Goal: Task Accomplishment & Management: Complete application form

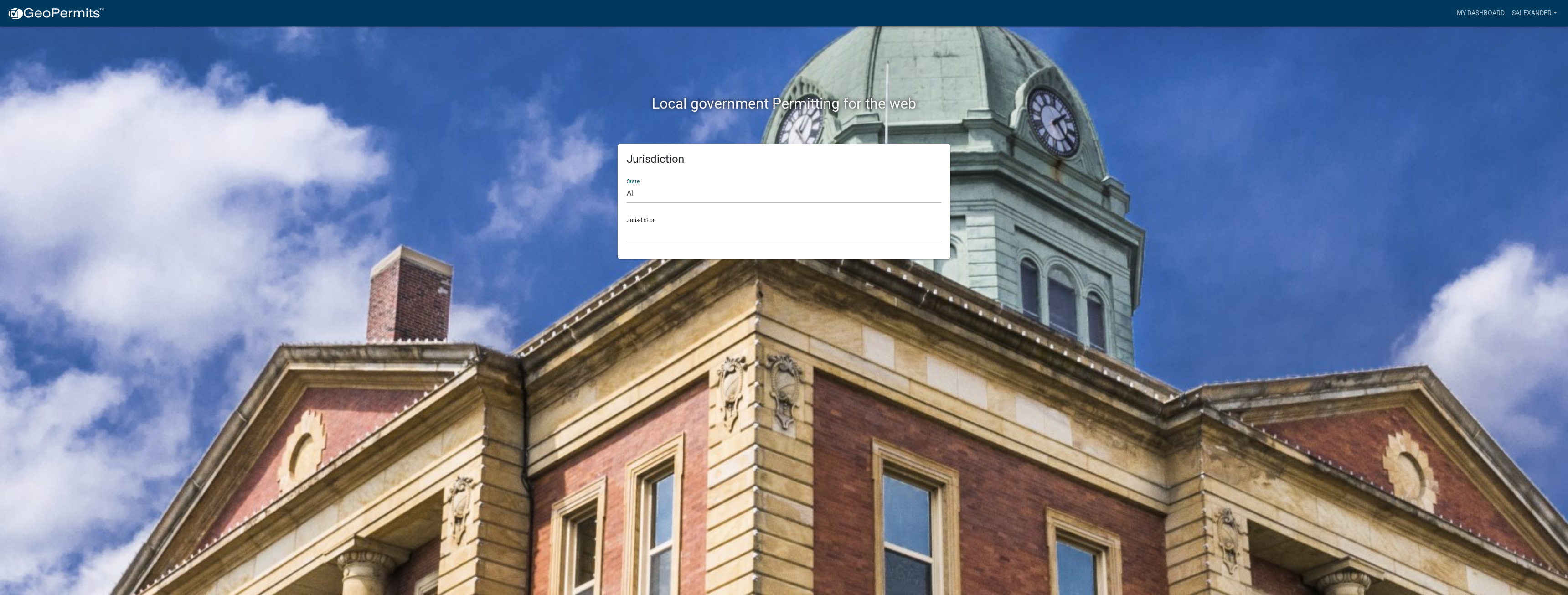
drag, startPoint x: 682, startPoint y: 192, endPoint x: 673, endPoint y: 202, distance: 13.5
click at [681, 192] on select "All [US_STATE] [US_STATE] [US_STATE] [US_STATE] [US_STATE] [US_STATE] [US_STATE…" at bounding box center [784, 194] width 315 height 19
select select "[US_STATE]"
click at [627, 185] on select "All [US_STATE] [US_STATE] [US_STATE] [US_STATE] [US_STATE] [US_STATE] [US_STATE…" at bounding box center [784, 194] width 315 height 19
click at [645, 228] on select "City of [GEOGRAPHIC_DATA], [US_STATE] City of [GEOGRAPHIC_DATA], [US_STATE] Cit…" at bounding box center [784, 232] width 315 height 19
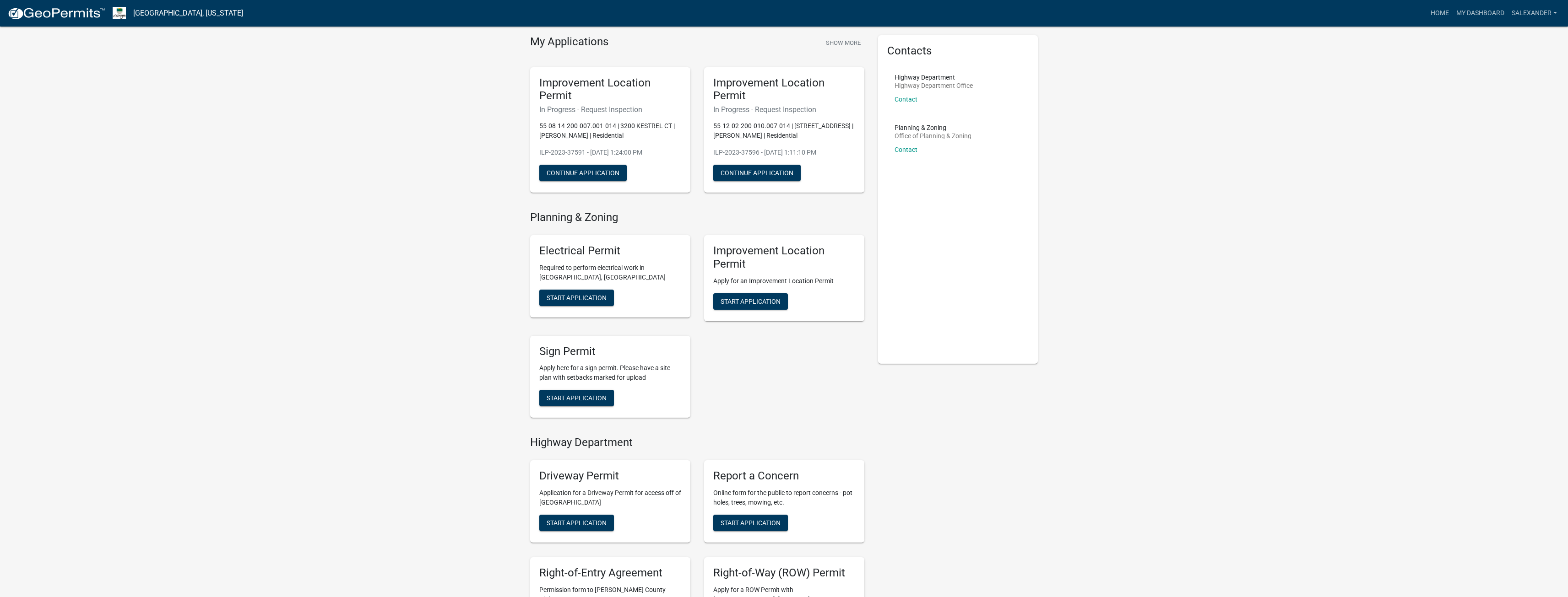
scroll to position [46, 0]
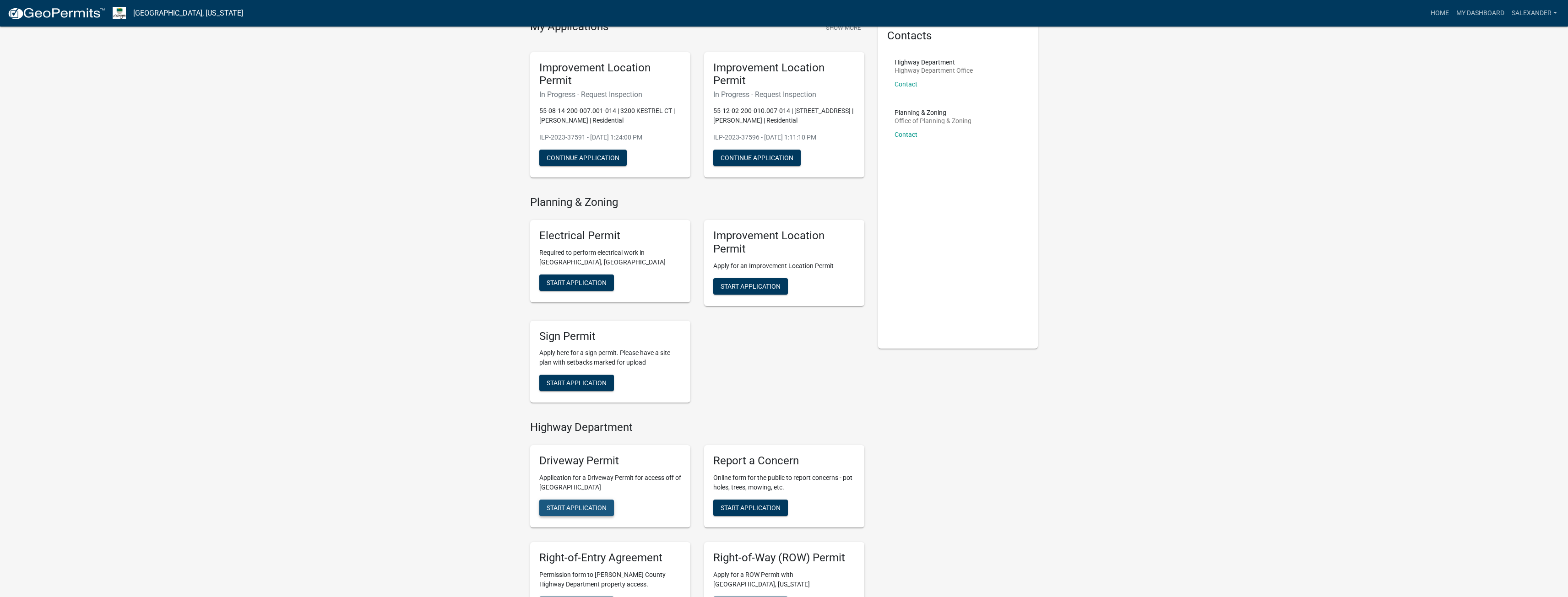
click at [577, 507] on span "Start Application" at bounding box center [576, 508] width 60 height 7
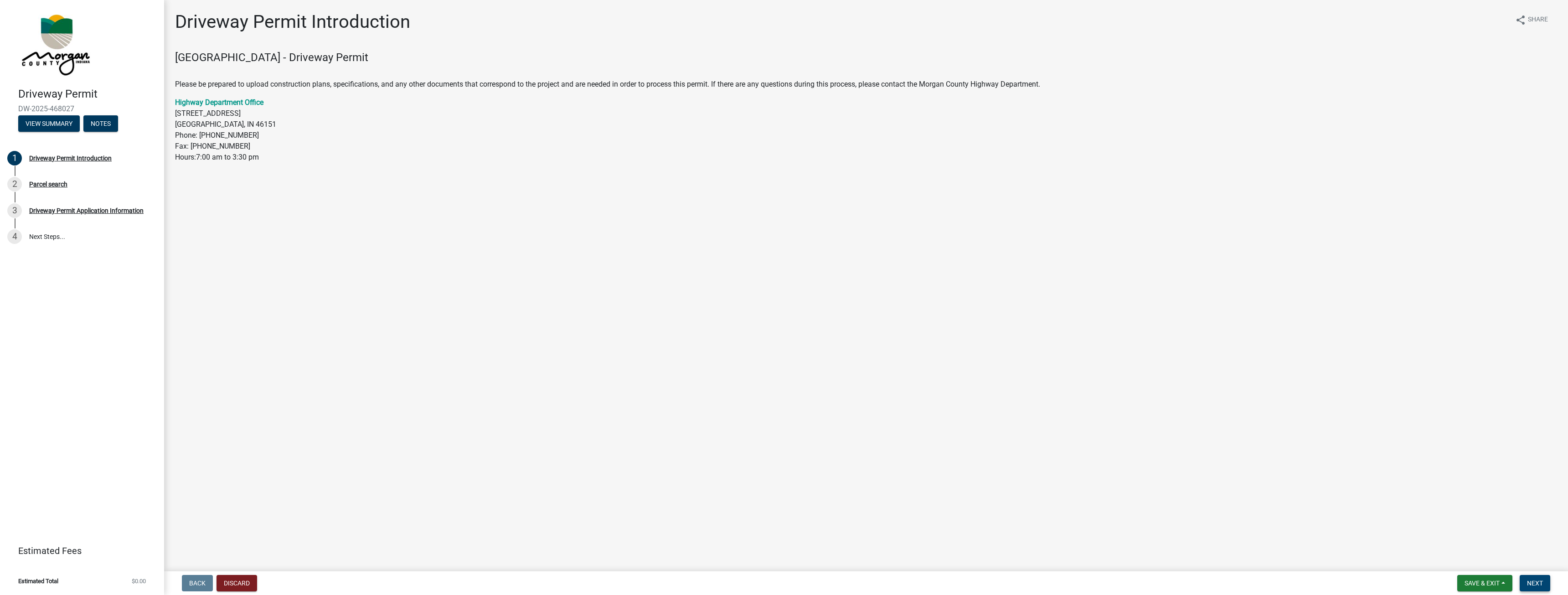
click at [1528, 582] on span "Next" at bounding box center [1535, 583] width 16 height 7
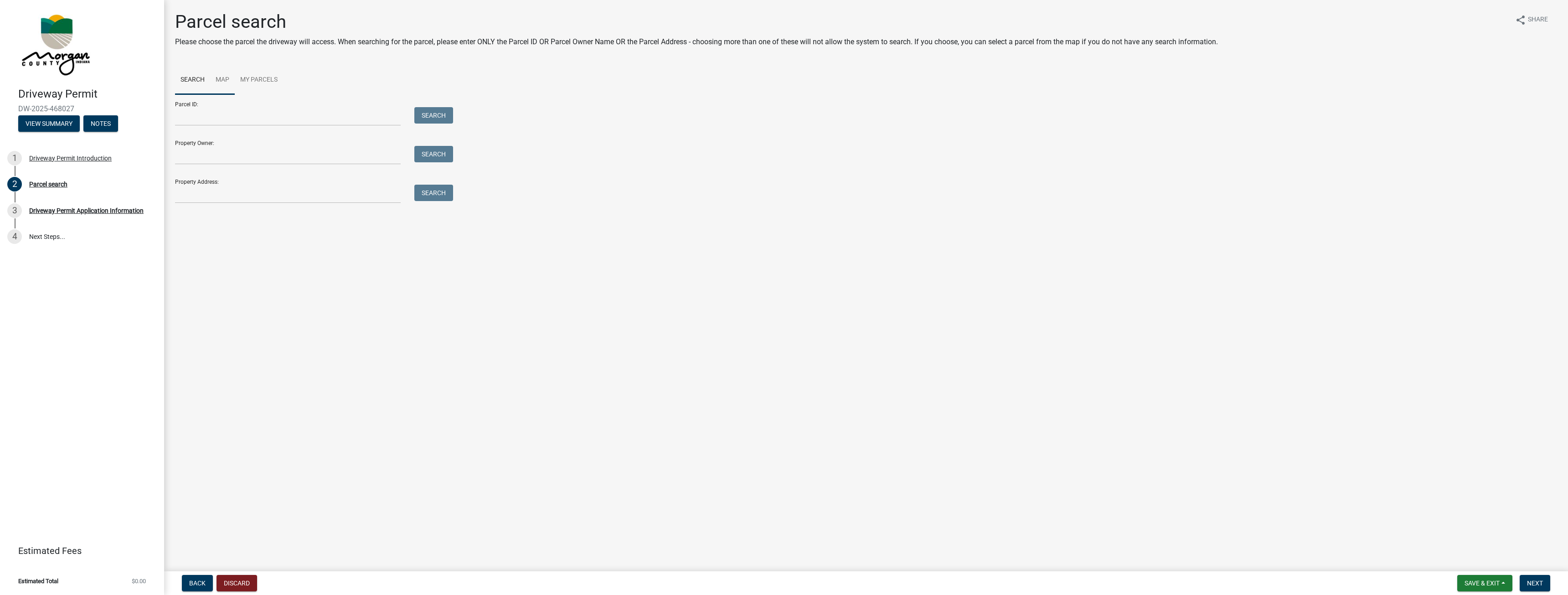
click at [218, 78] on link "Map" at bounding box center [222, 80] width 24 height 29
click at [264, 79] on link "My Parcels" at bounding box center [259, 80] width 48 height 29
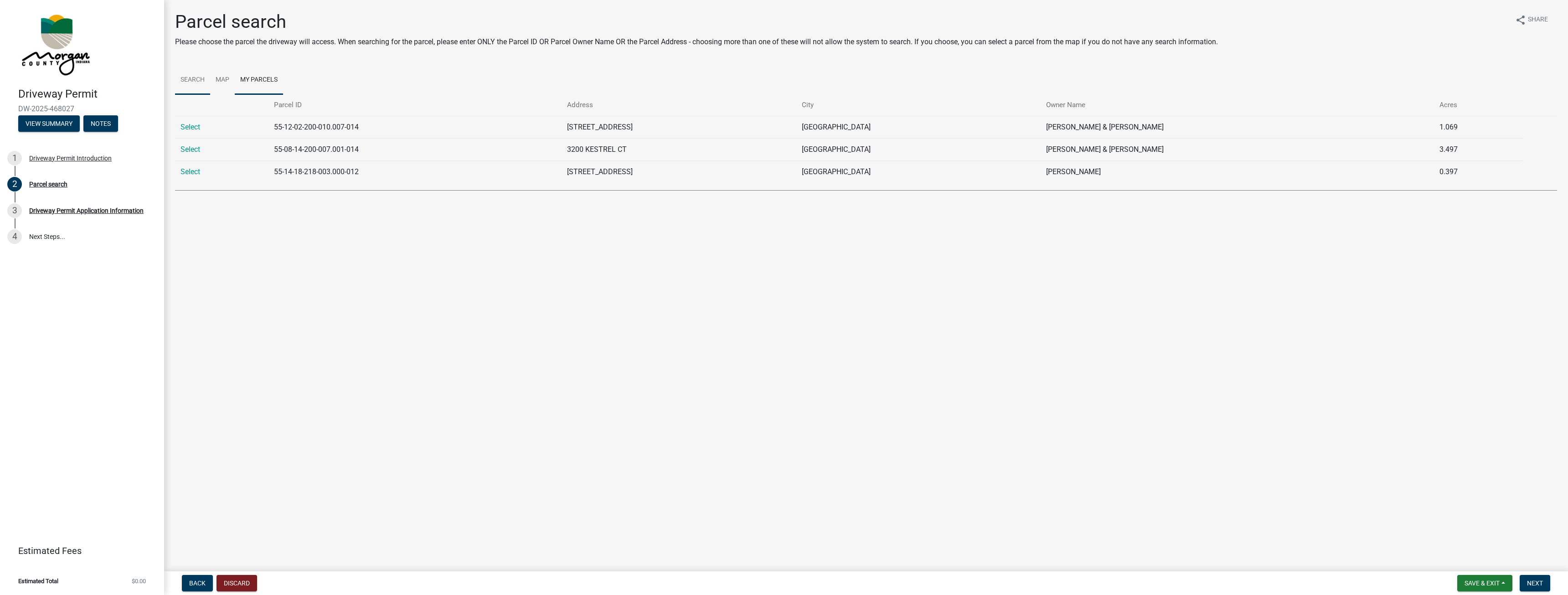
click at [195, 80] on link "Search" at bounding box center [193, 80] width 35 height 29
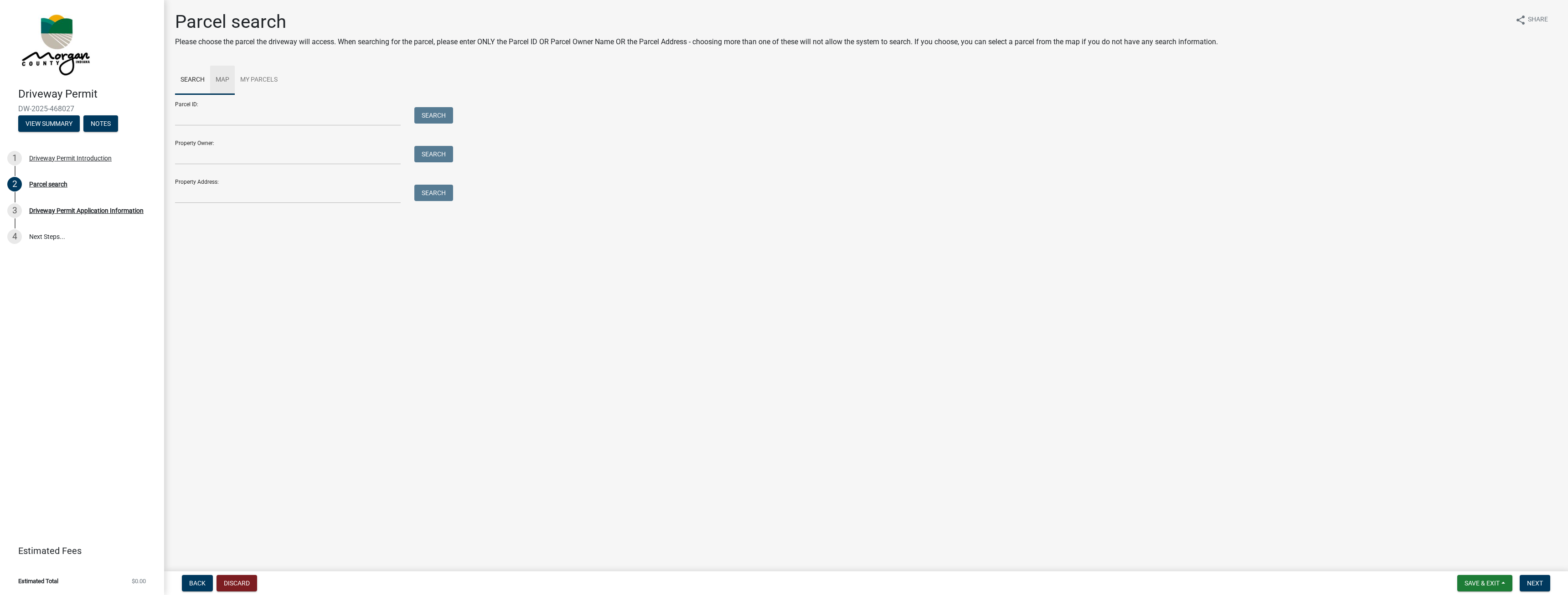
click at [216, 85] on link "Map" at bounding box center [222, 80] width 24 height 29
click at [215, 85] on link "Map" at bounding box center [222, 80] width 24 height 29
click at [191, 83] on link "Search" at bounding box center [193, 80] width 35 height 29
click at [200, 150] on input "Property Owner:" at bounding box center [288, 155] width 226 height 19
type input "[PERSON_NAME]"
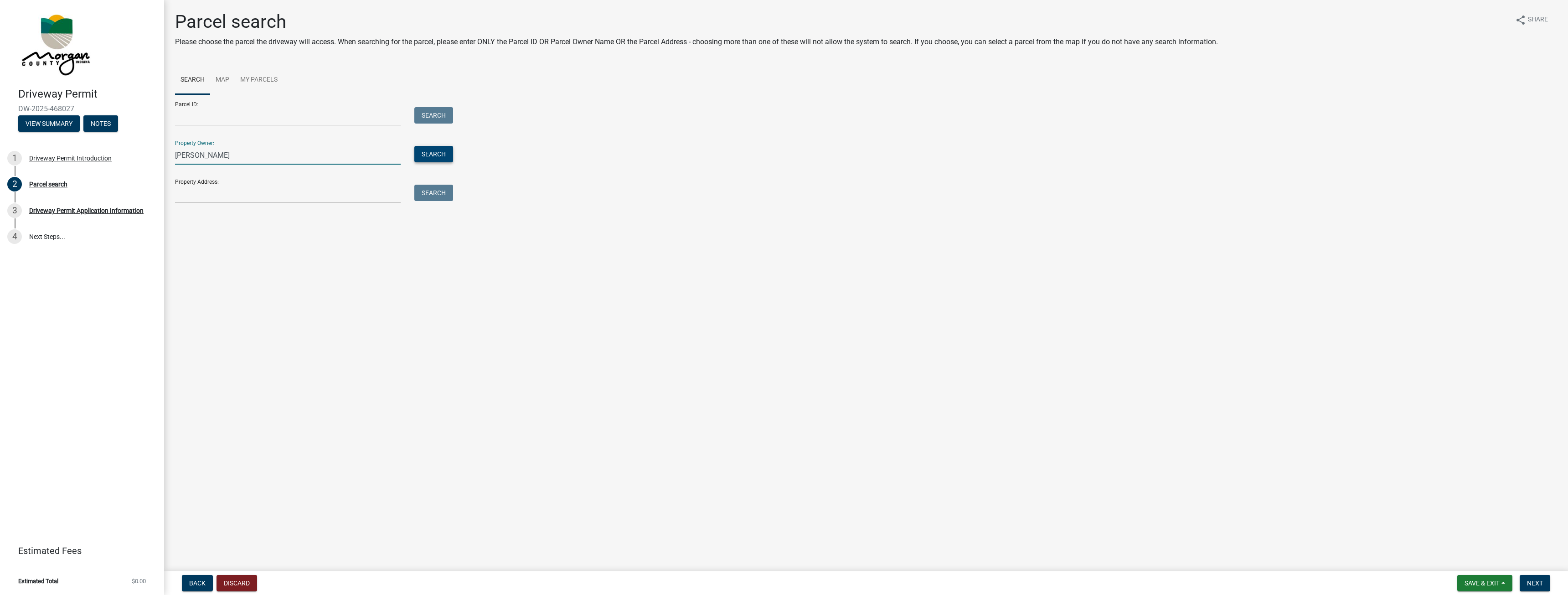
click at [430, 155] on button "Search" at bounding box center [434, 154] width 39 height 16
click at [192, 250] on label at bounding box center [192, 250] width 0 height 0
click at [192, 256] on input "radio" at bounding box center [195, 253] width 6 height 6
radio input "true"
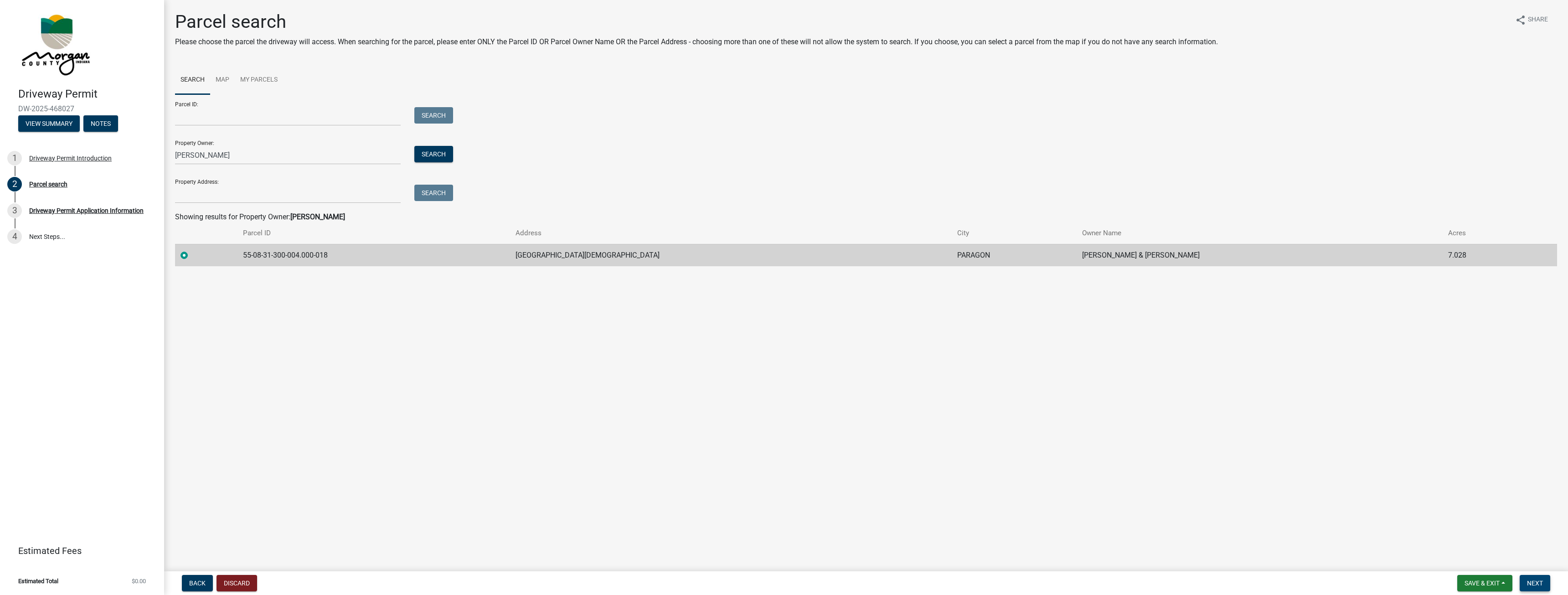
click at [1533, 580] on span "Next" at bounding box center [1535, 583] width 16 height 7
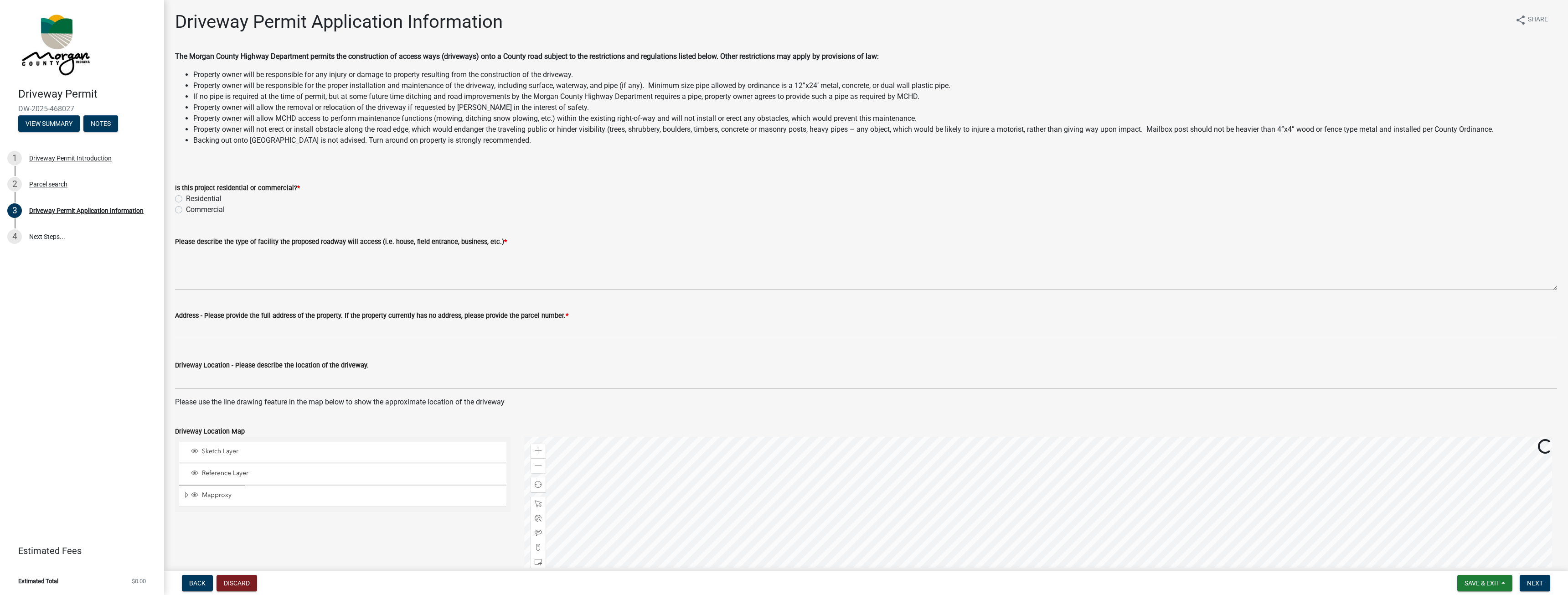
click at [186, 197] on label "Residential" at bounding box center [204, 199] width 35 height 11
click at [186, 197] on input "Residential" at bounding box center [189, 197] width 6 height 6
radio input "true"
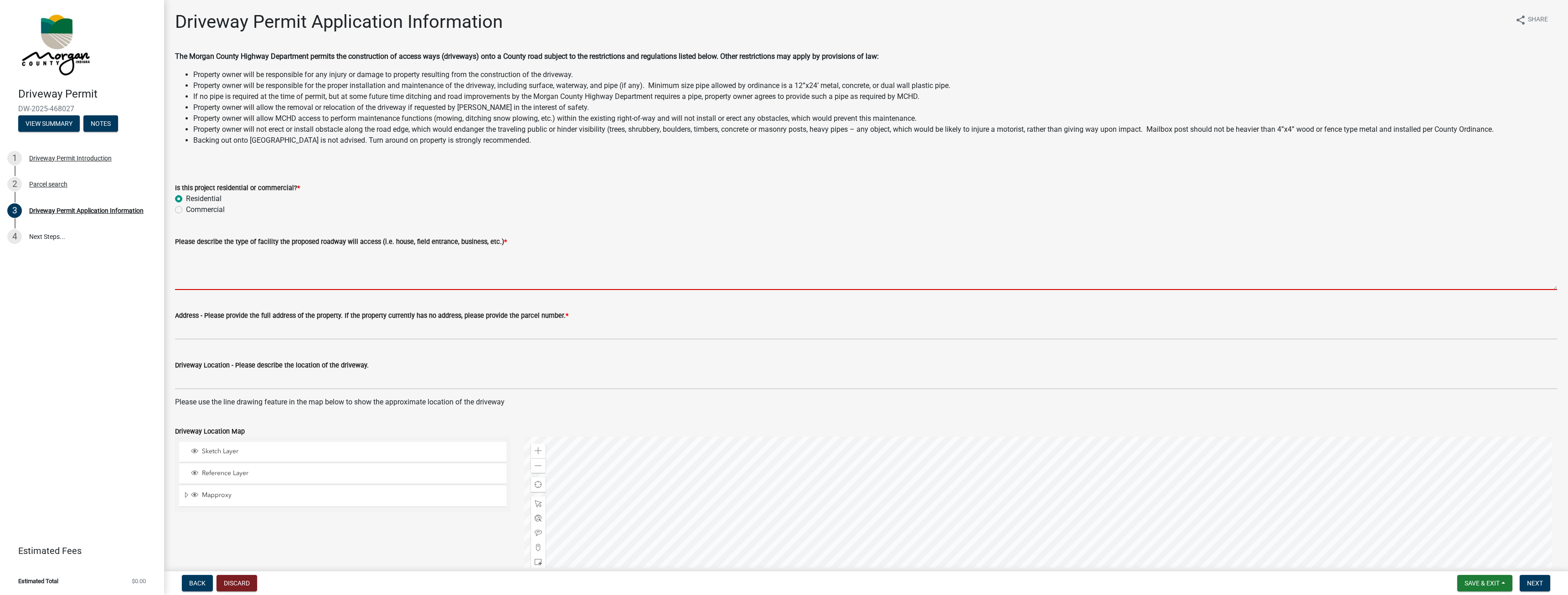
click at [226, 275] on textarea "Please describe the type of facility the proposed roadway will access (i.e. hou…" at bounding box center [866, 269] width 1382 height 43
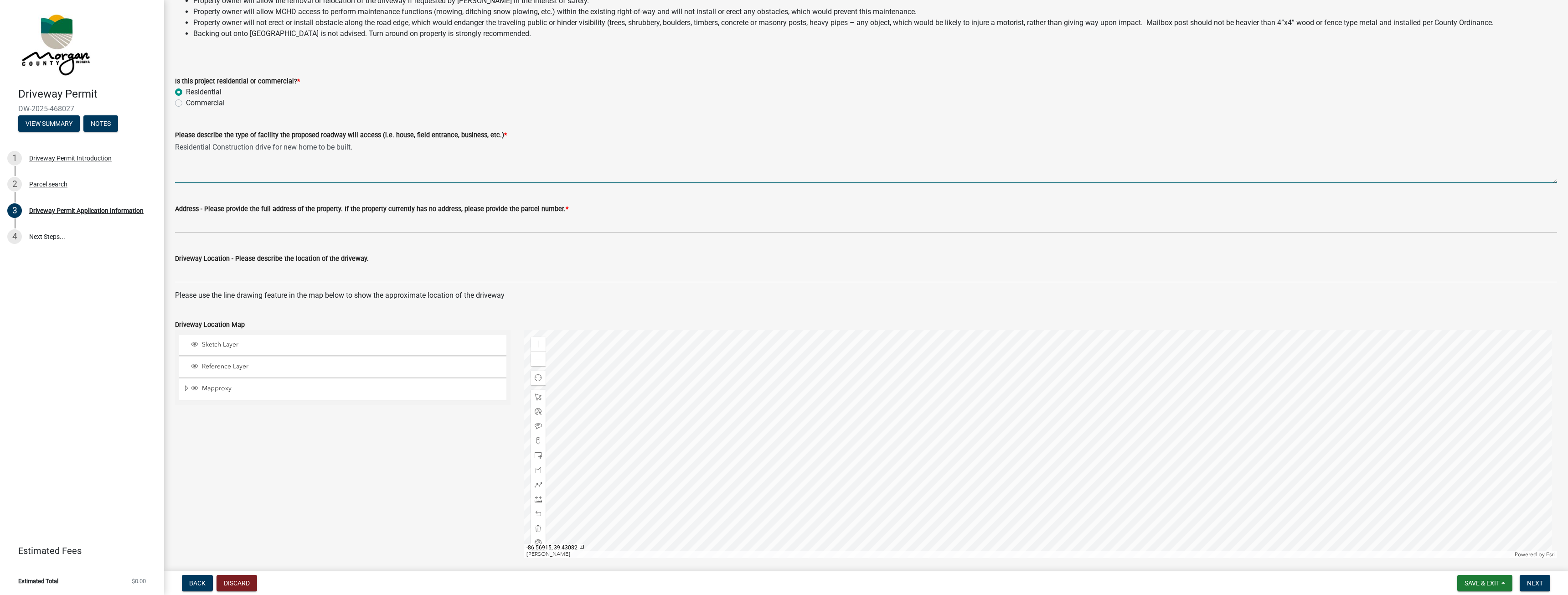
scroll to position [91, 0]
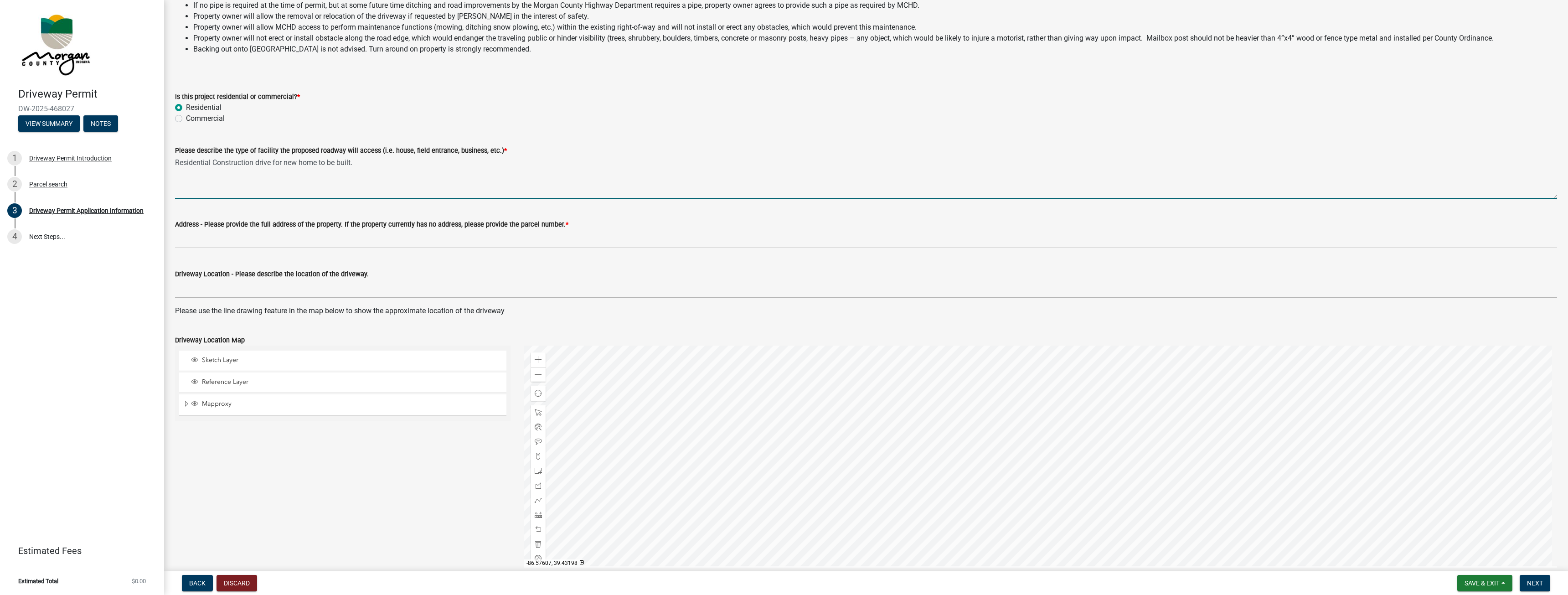
type textarea "Residential Construction drive for new home to be built."
drag, startPoint x: 213, startPoint y: 242, endPoint x: 218, endPoint y: 242, distance: 5.0
click at [213, 242] on input "Address - Please provide the full address of the property. If the property curr…" at bounding box center [866, 239] width 1382 height 19
paste input "55-08-31-300-004.000-018"
type input "55-08-31-300-004.000-018"
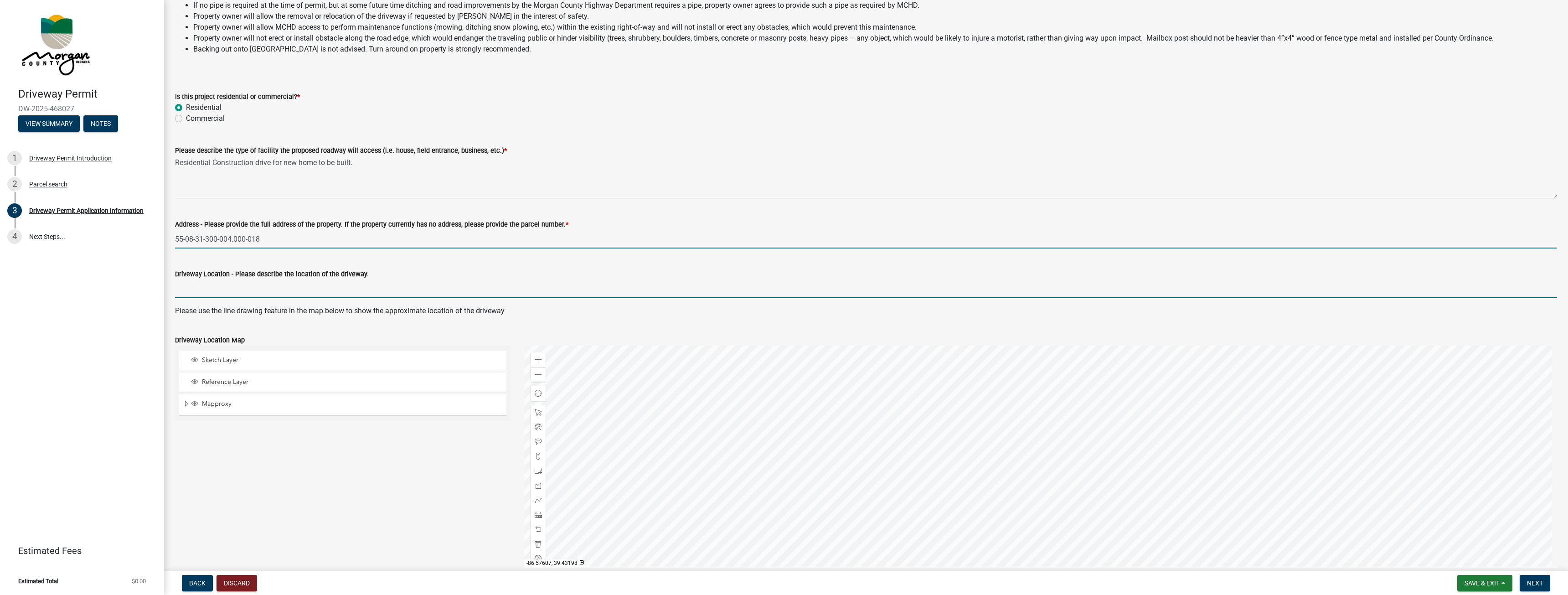
click at [202, 290] on input "Driveway Location - Please describe the location of the driveway." at bounding box center [866, 289] width 1382 height 19
click at [435, 287] on input "[PERSON_NAME] has installed a partial driveway already without getting a permit." at bounding box center [866, 289] width 1382 height 19
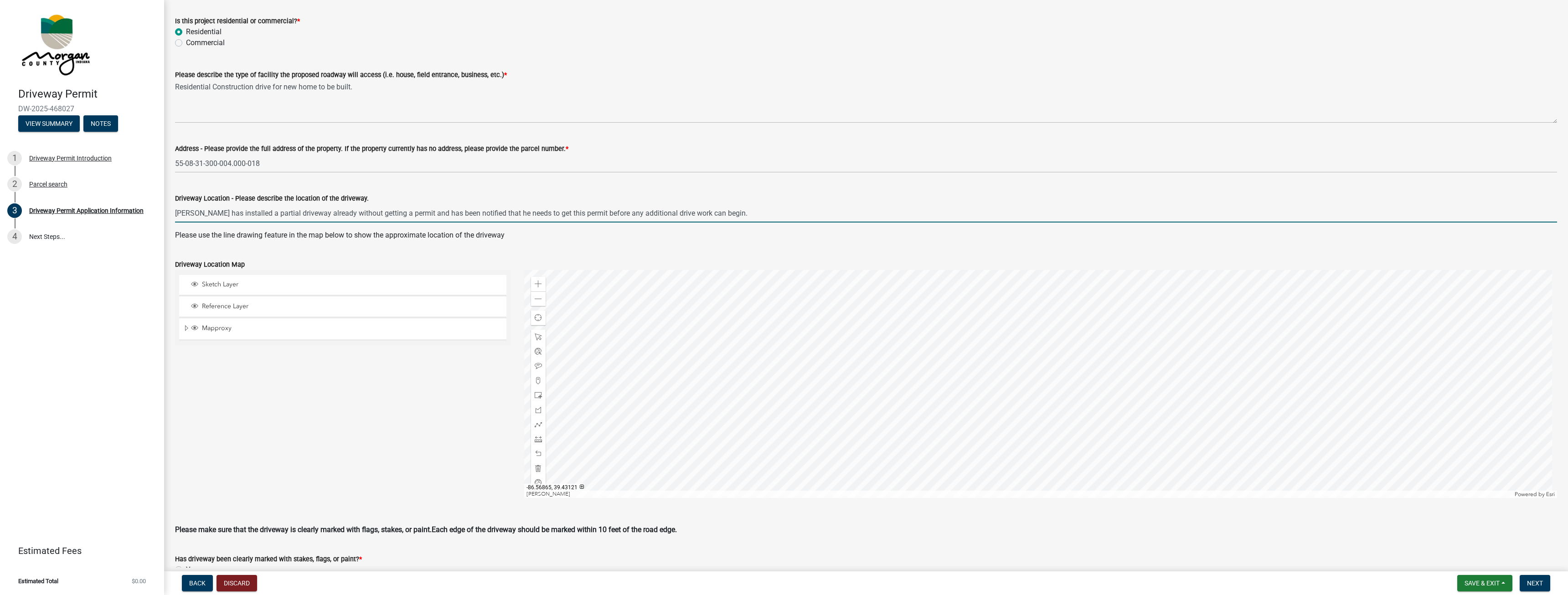
scroll to position [183, 0]
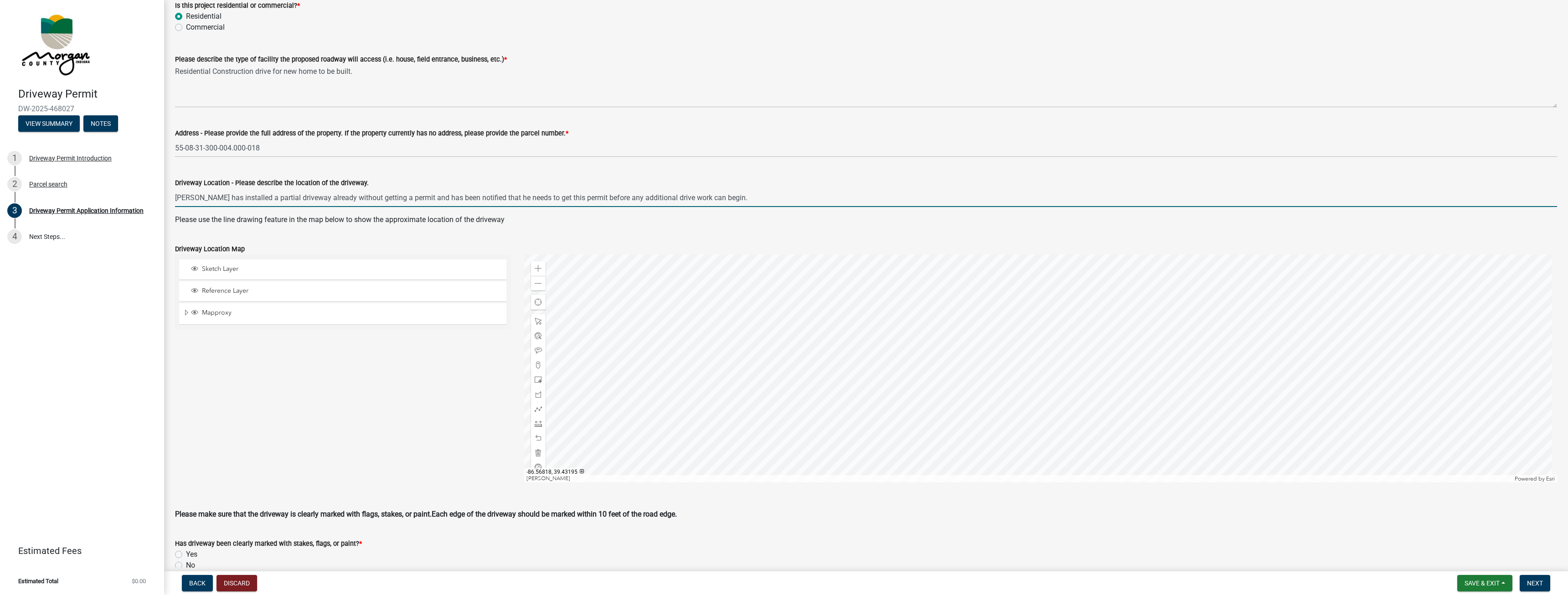
type input "[PERSON_NAME] has installed a partial driveway already without getting a permit…"
click at [186, 555] on label "Yes" at bounding box center [192, 555] width 12 height 11
click at [186, 555] on input "Yes" at bounding box center [189, 552] width 6 height 6
radio input "true"
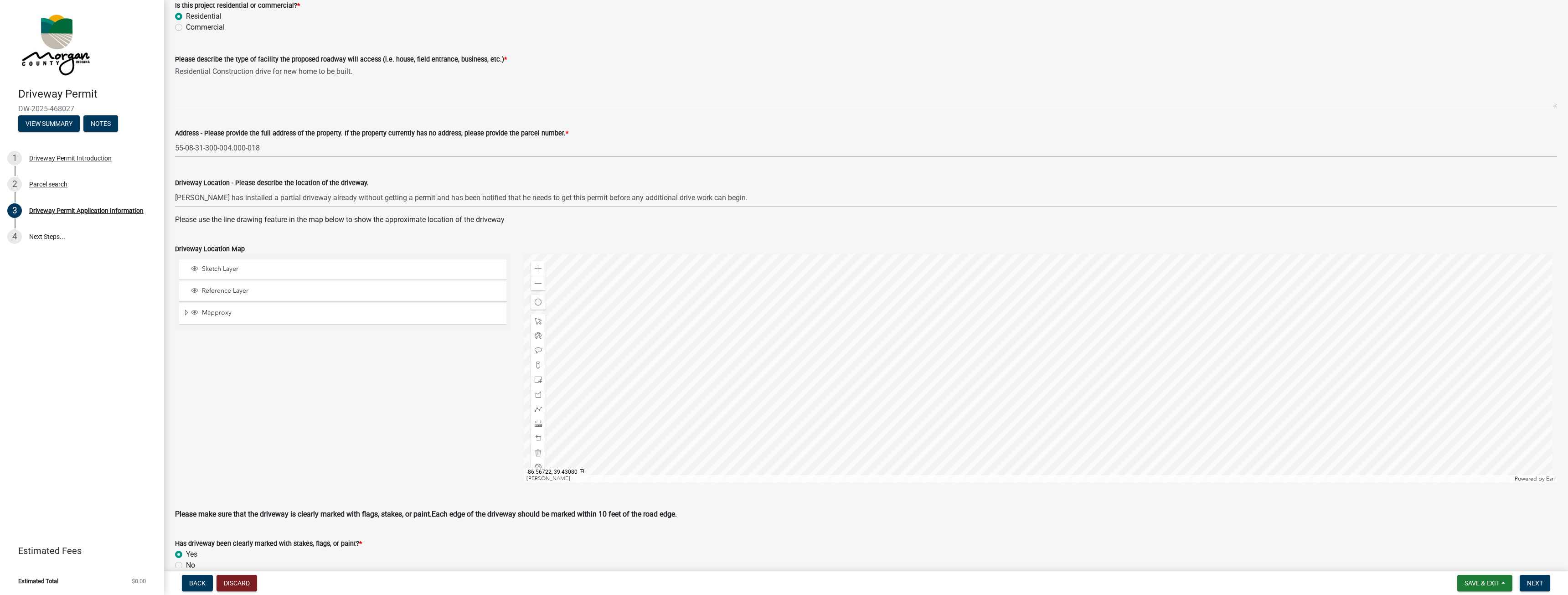
click at [1076, 348] on div at bounding box center [1041, 368] width 1034 height 228
click at [222, 270] on span "Sketch Layer" at bounding box center [351, 269] width 304 height 8
click at [1073, 350] on div at bounding box center [1041, 368] width 1034 height 228
click at [1071, 353] on div at bounding box center [1041, 368] width 1034 height 228
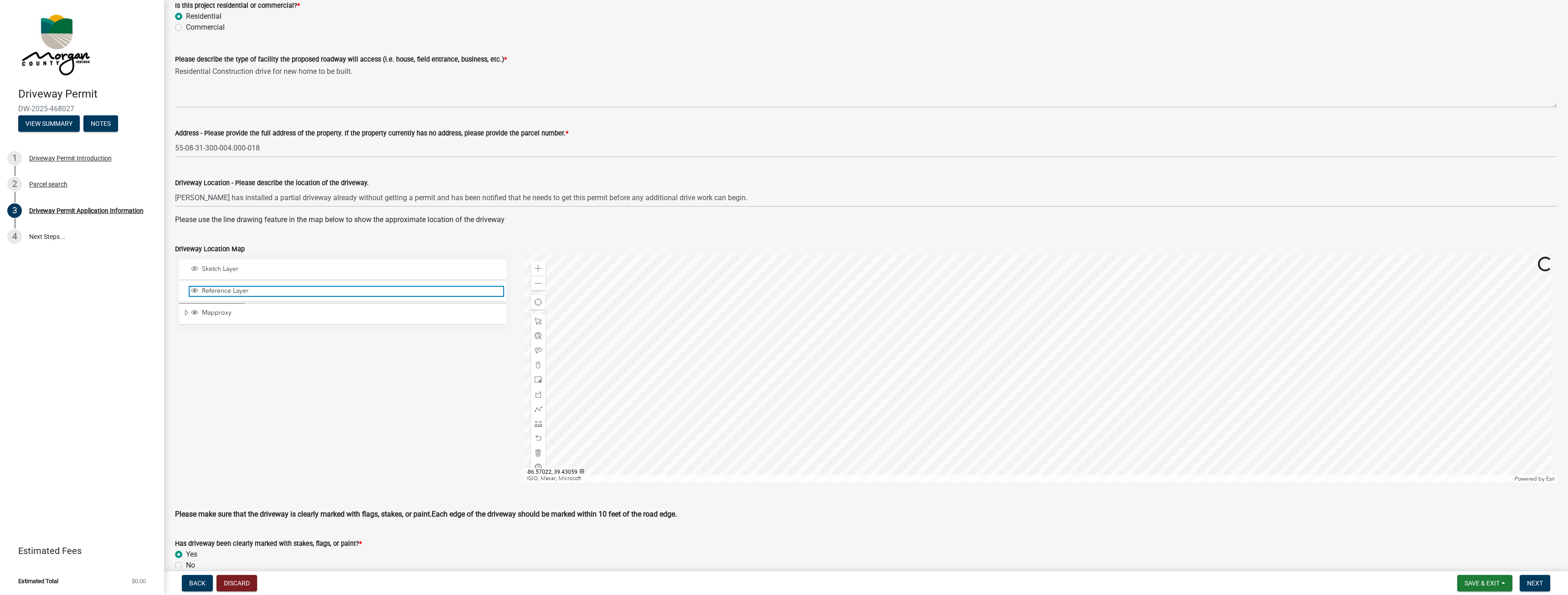
click at [198, 293] on span "Layer List" at bounding box center [195, 290] width 7 height 7
click at [208, 313] on span "Mapproxy" at bounding box center [351, 312] width 304 height 8
click at [1109, 364] on div at bounding box center [1041, 368] width 1034 height 228
click at [538, 285] on span at bounding box center [538, 284] width 7 height 7
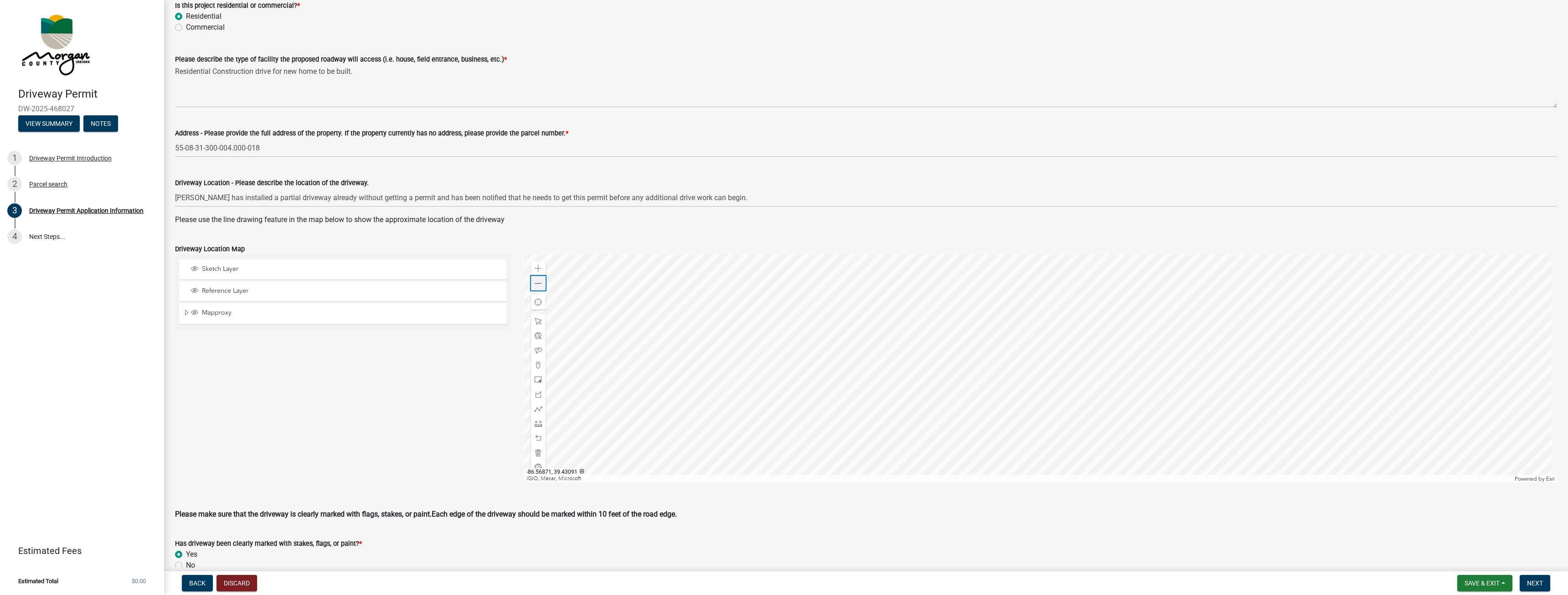
click at [538, 285] on span at bounding box center [538, 284] width 7 height 7
click at [200, 311] on span "Mapproxy" at bounding box center [351, 312] width 304 height 8
click at [535, 407] on span at bounding box center [538, 409] width 7 height 7
click at [1037, 364] on div at bounding box center [1041, 368] width 1034 height 228
click at [1037, 364] on div at bounding box center [1041, 368] width 1034 height 228
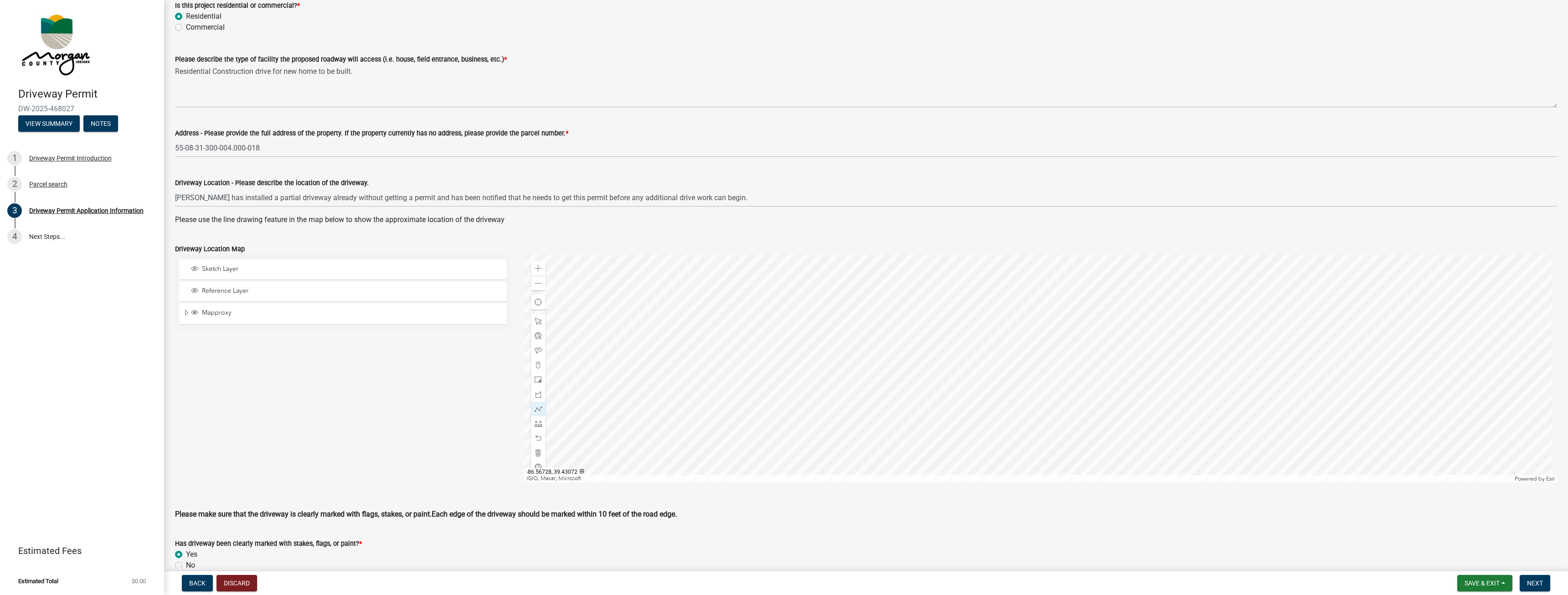
click at [1030, 376] on div at bounding box center [1041, 368] width 1034 height 228
click at [1038, 362] on div at bounding box center [1041, 368] width 1034 height 228
click at [1030, 376] on div at bounding box center [1041, 368] width 1034 height 228
click at [1031, 377] on div at bounding box center [1041, 368] width 1034 height 228
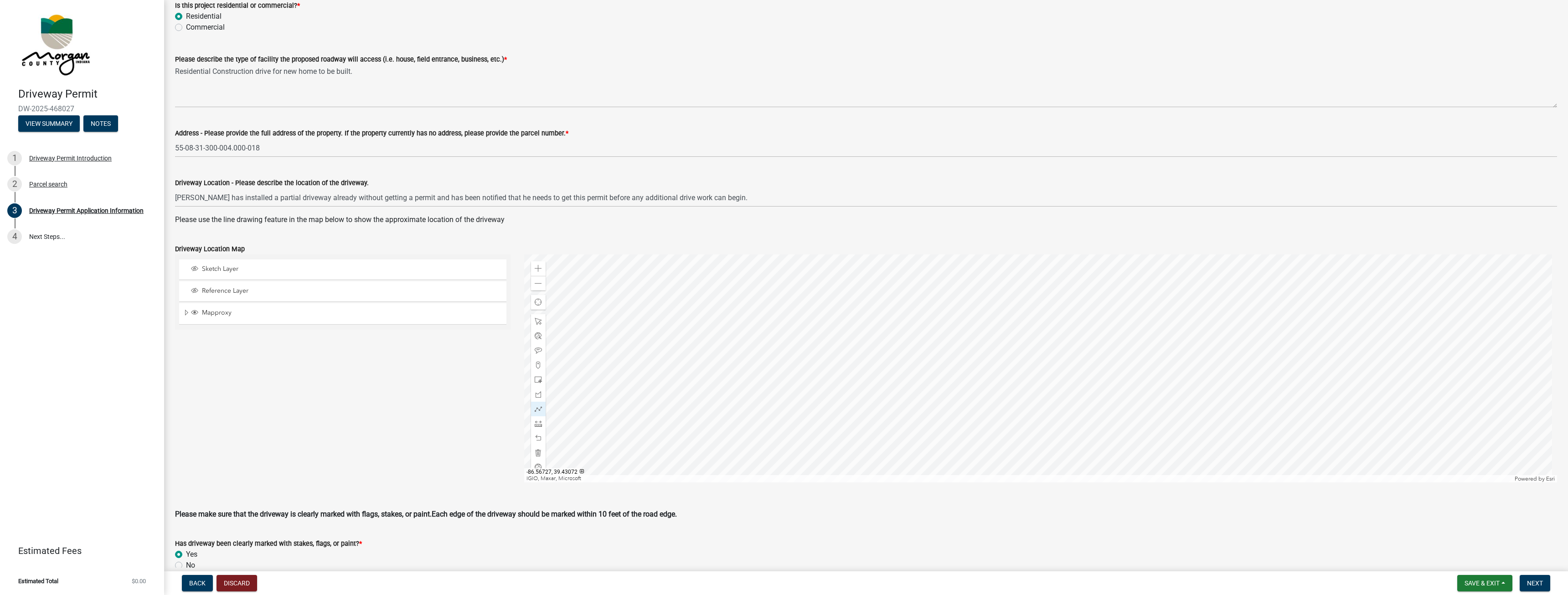
click at [1030, 376] on div at bounding box center [1041, 368] width 1034 height 228
click at [1038, 364] on div at bounding box center [1041, 368] width 1034 height 228
click at [1028, 379] on div at bounding box center [1041, 368] width 1034 height 228
click at [303, 344] on div "Sketch Layer Reference Layer Mapproxy Roads Interstate labels Major Roads label…" at bounding box center [343, 368] width 349 height 228
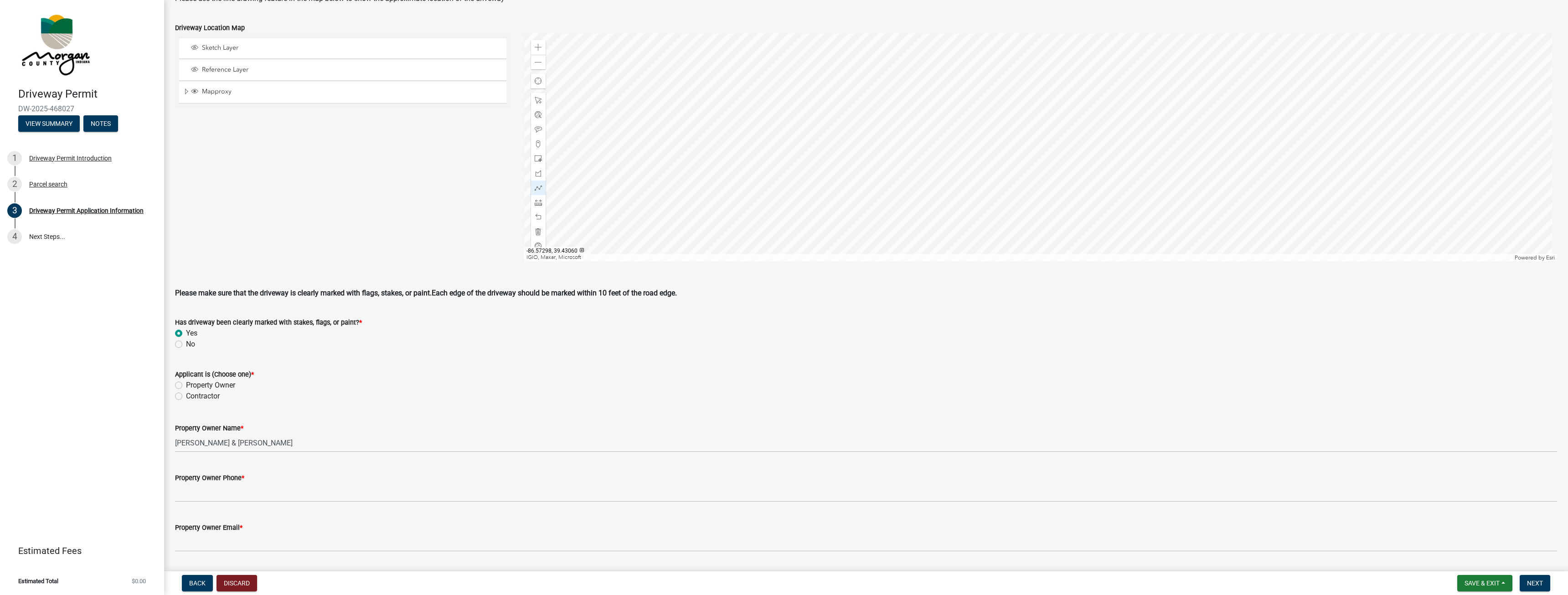
scroll to position [410, 0]
click at [186, 389] on label "Contractor" at bounding box center [203, 390] width 33 height 11
click at [186, 389] on input "Contractor" at bounding box center [189, 387] width 6 height 6
radio input "true"
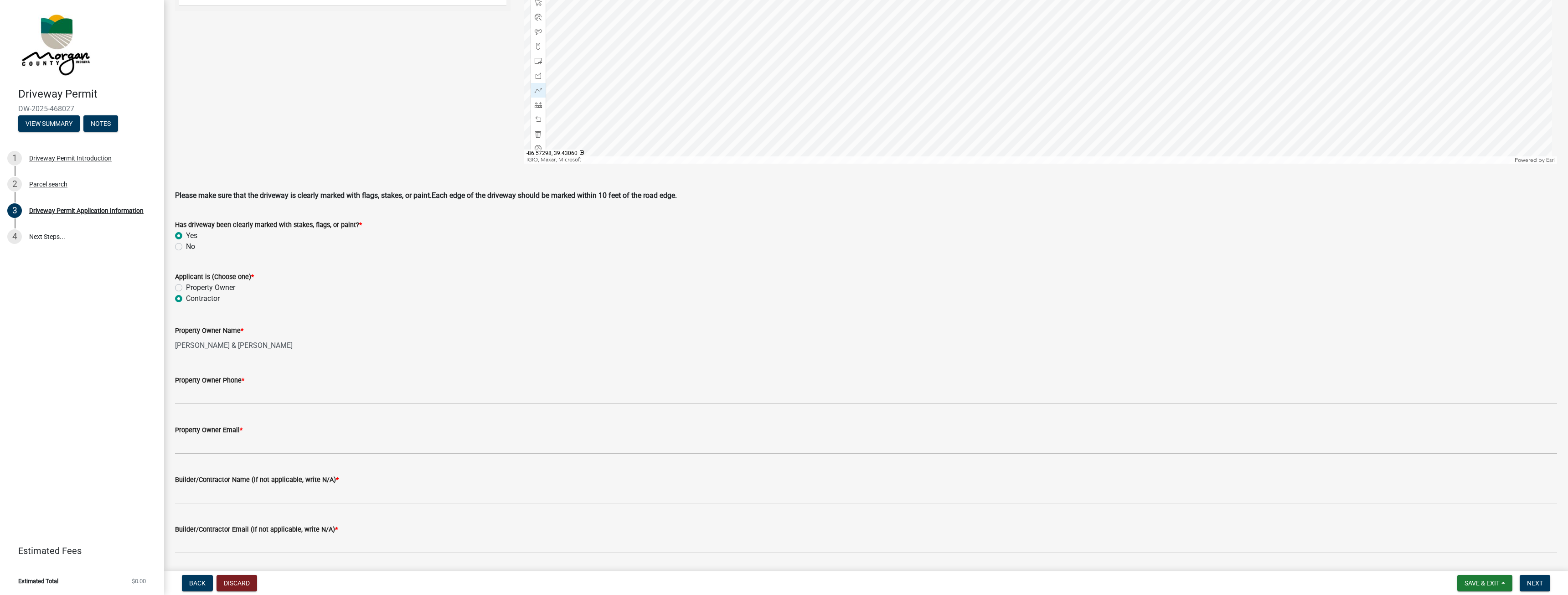
scroll to position [502, 0]
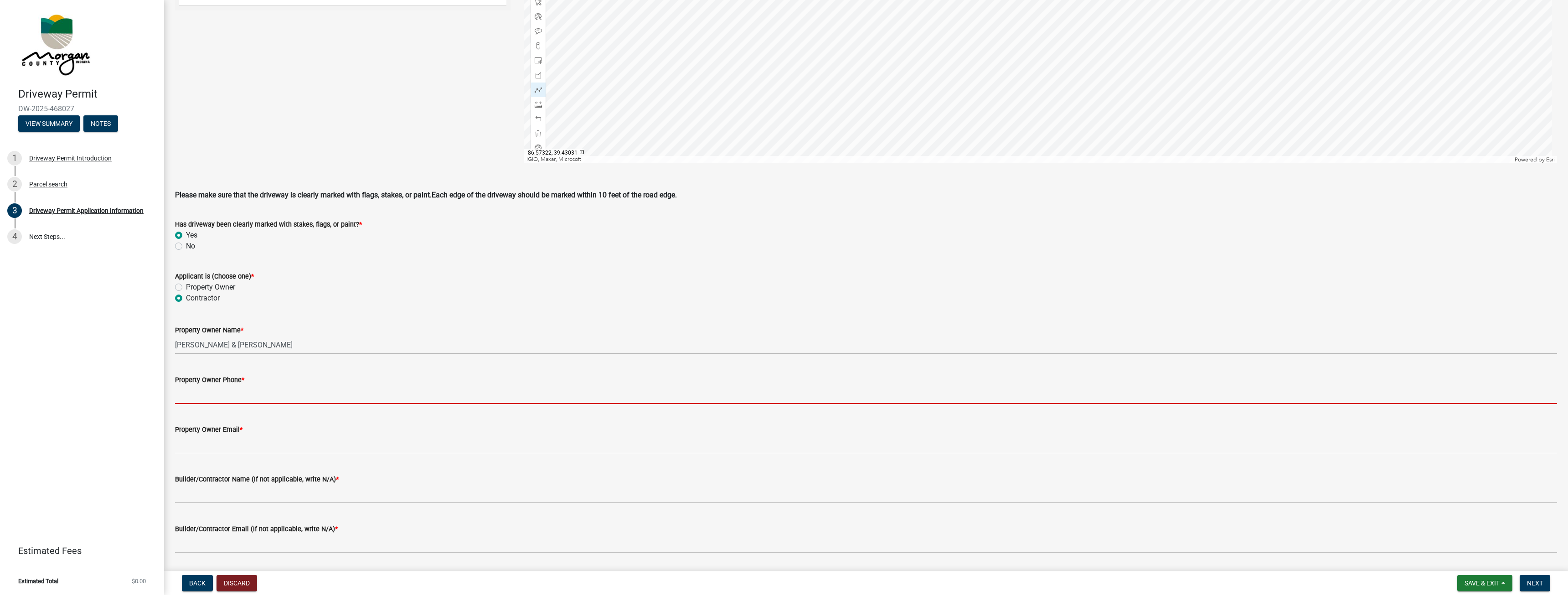
click at [232, 388] on input "Property Owner Phone *" at bounding box center [866, 395] width 1382 height 19
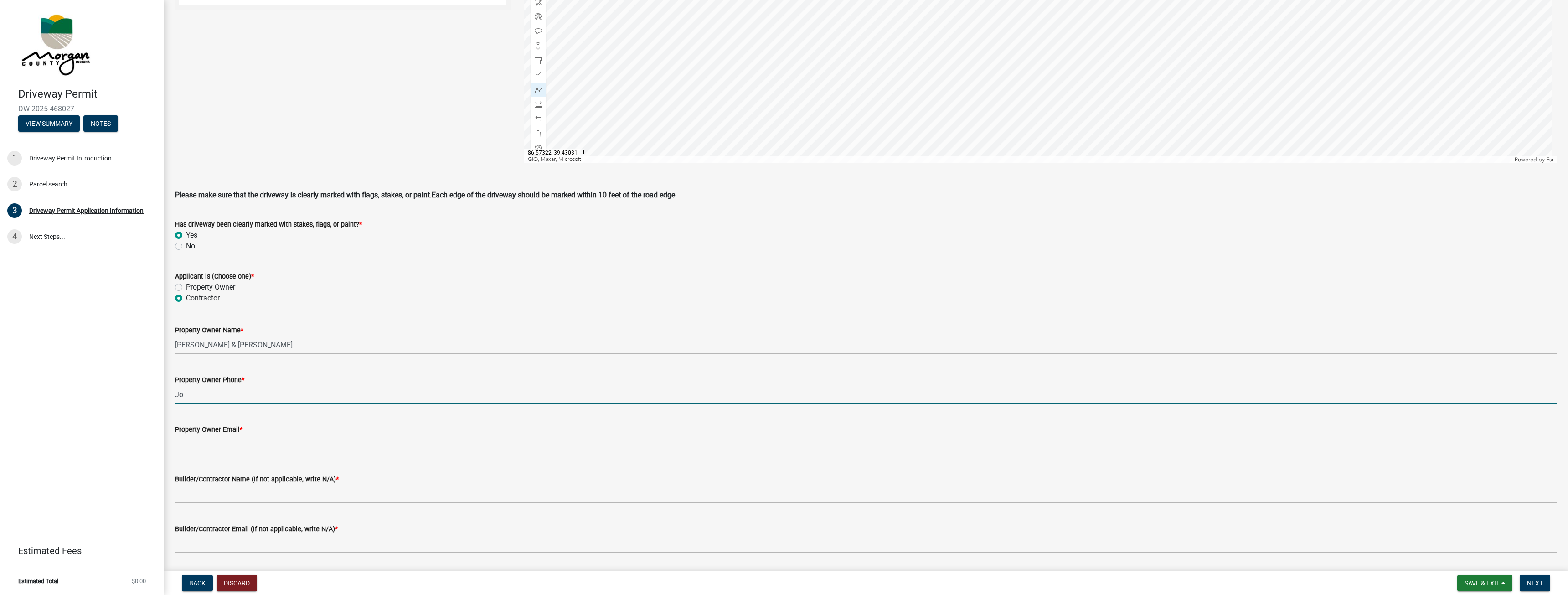
type input "J"
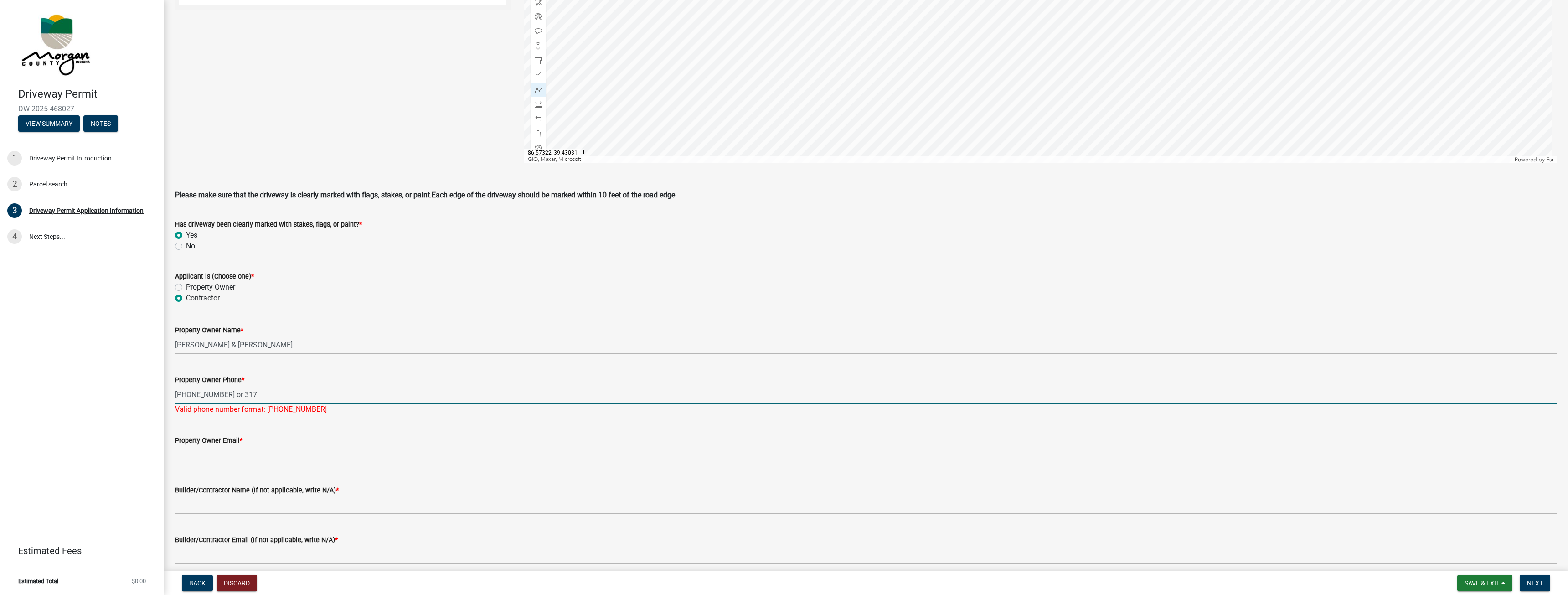
drag, startPoint x: 264, startPoint y: 392, endPoint x: 257, endPoint y: 399, distance: 9.9
click at [257, 400] on input "[PHONE_NUMBER] or 317" at bounding box center [866, 395] width 1382 height 19
type input "[PHONE_NUMBER]"
click at [216, 460] on wm-data-entity-input "Property Owner Email *" at bounding box center [866, 447] width 1382 height 50
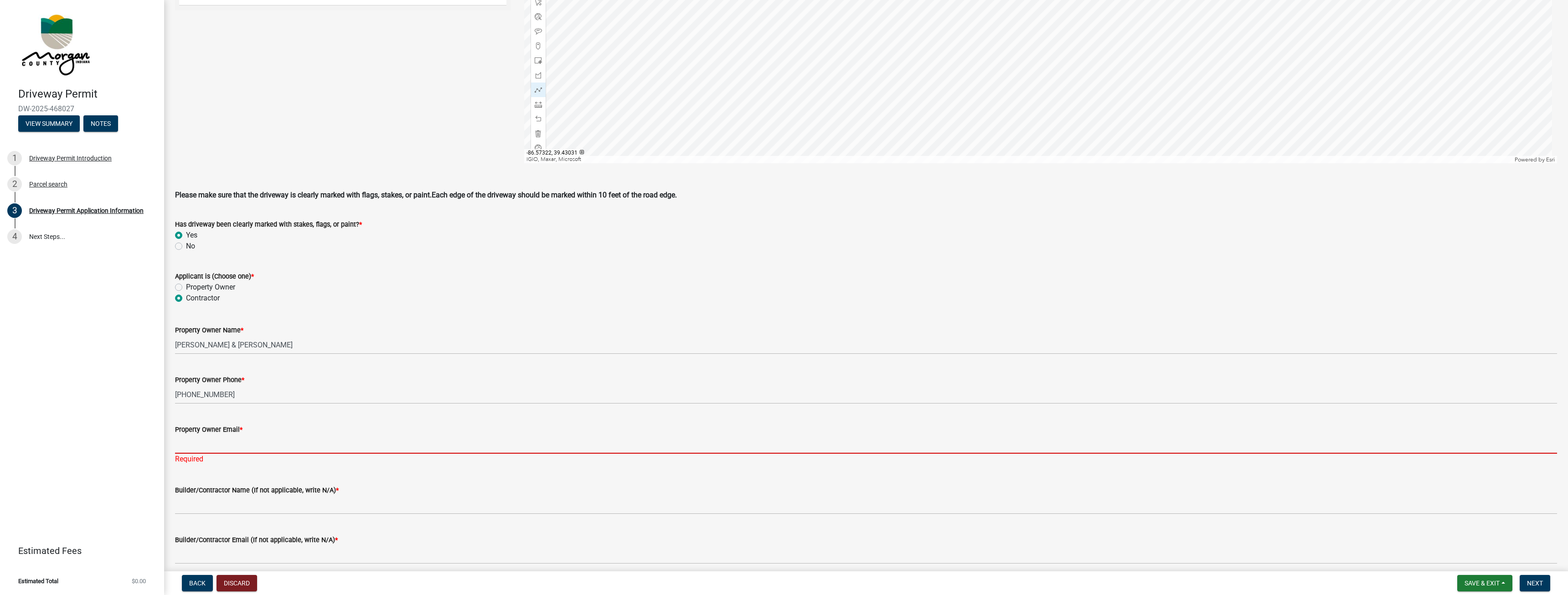
click at [253, 437] on input "Property Owner Email *" at bounding box center [866, 444] width 1382 height 19
paste input "[EMAIL_ADDRESS][DOMAIN_NAME]"
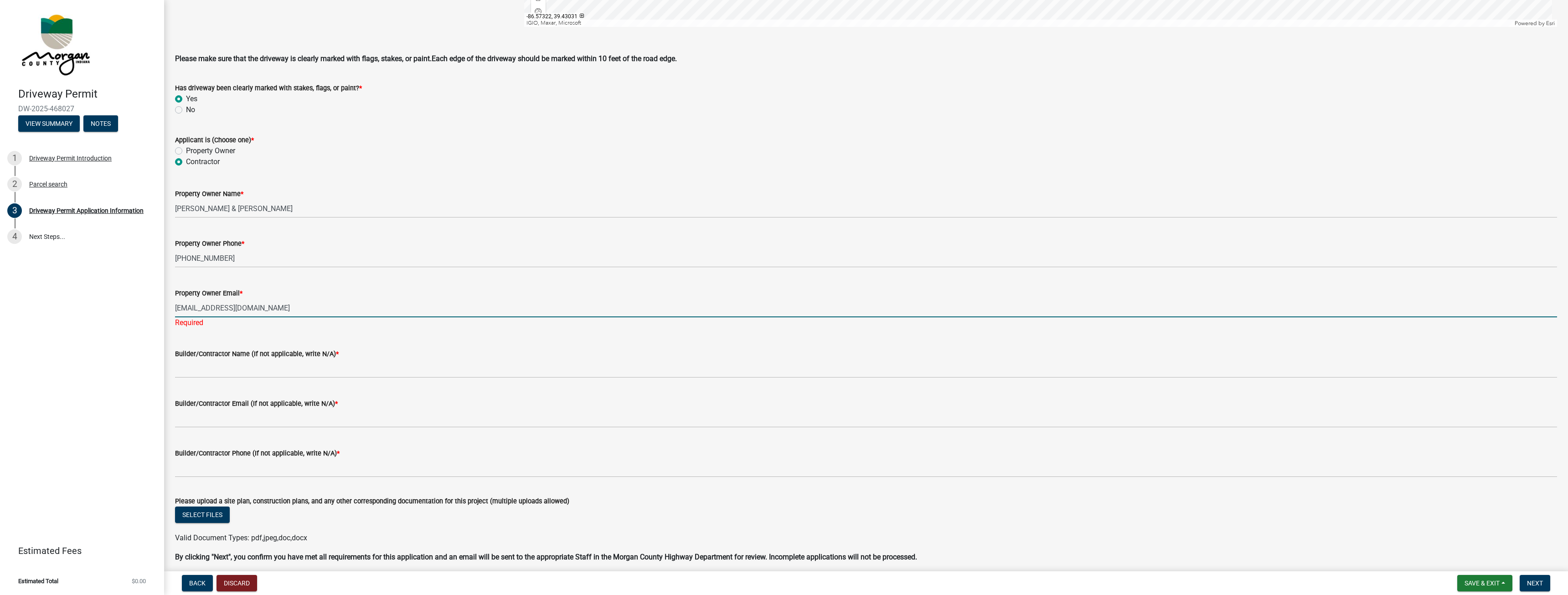
scroll to position [638, 0]
type input "[EMAIL_ADDRESS][DOMAIN_NAME]"
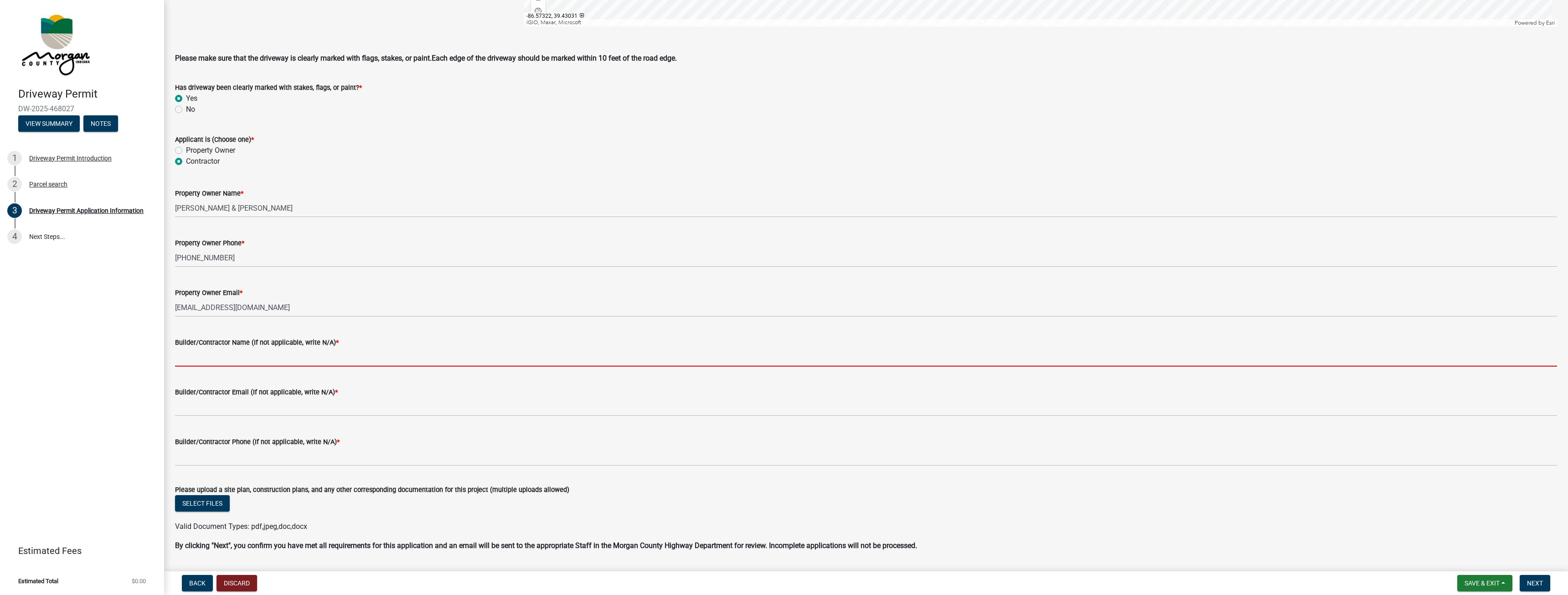
click at [213, 367] on wm-data-entity-input "Builder/Contractor Name (If not applicable, write N/A) *" at bounding box center [866, 349] width 1382 height 50
type input "TK Constructors"
click at [231, 406] on input "Builder/Contractor Email (If not applicable, write N/A) *" at bounding box center [866, 407] width 1382 height 19
type input "S"
click at [345, 407] on input "[EMAIL_ADDRESS][DOMAIN_NAME]" at bounding box center [866, 407] width 1382 height 19
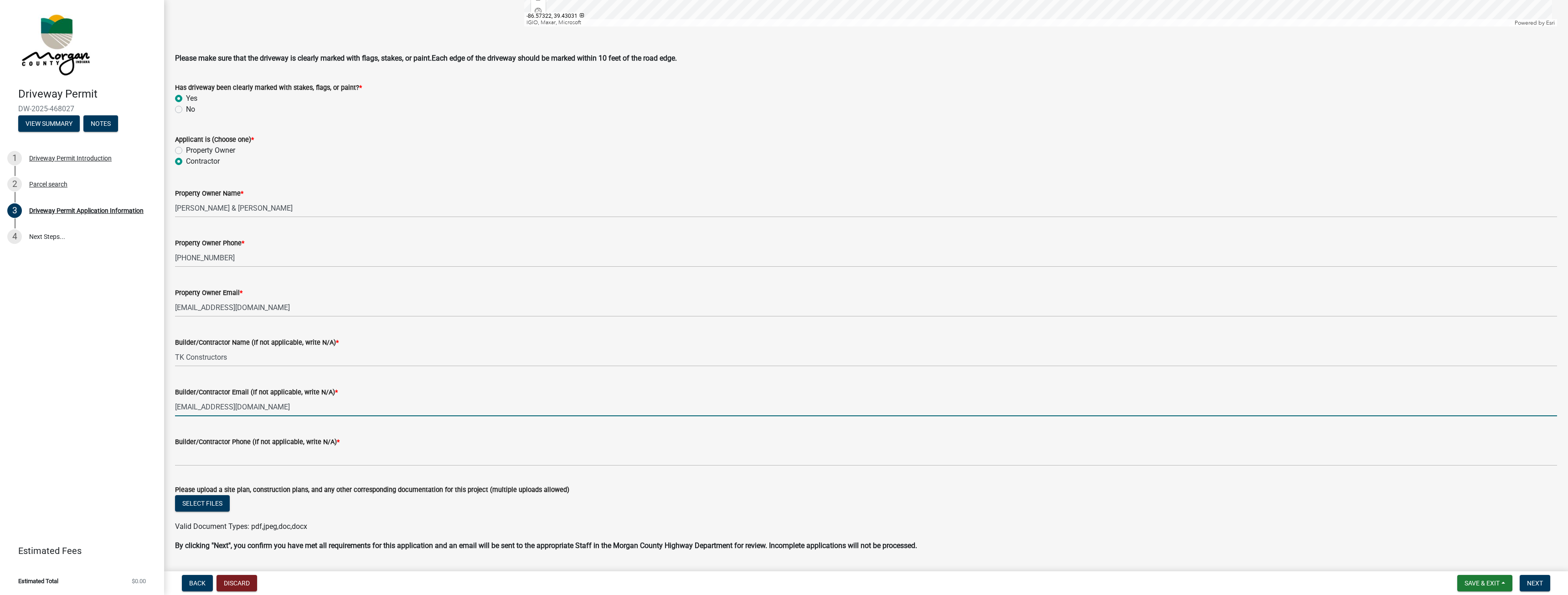
type input "[EMAIL_ADDRESS][DOMAIN_NAME]"
click at [375, 447] on form "Builder/Contractor Phone (If not applicable, write N/A) *" at bounding box center [866, 451] width 1382 height 30
drag, startPoint x: 188, startPoint y: 457, endPoint x: 231, endPoint y: 437, distance: 47.4
click at [188, 457] on input "7657298772" at bounding box center [866, 457] width 1382 height 19
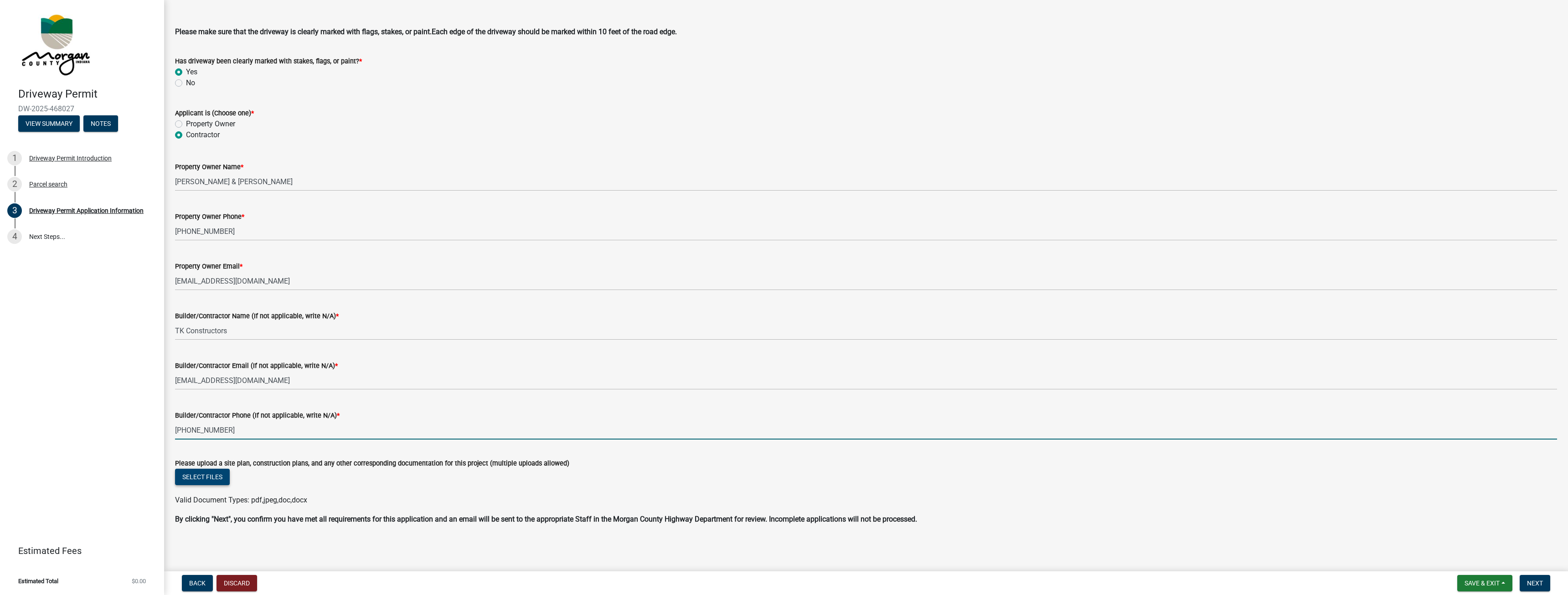
type input "[PHONE_NUMBER]"
click at [197, 476] on button "Select files" at bounding box center [203, 477] width 55 height 16
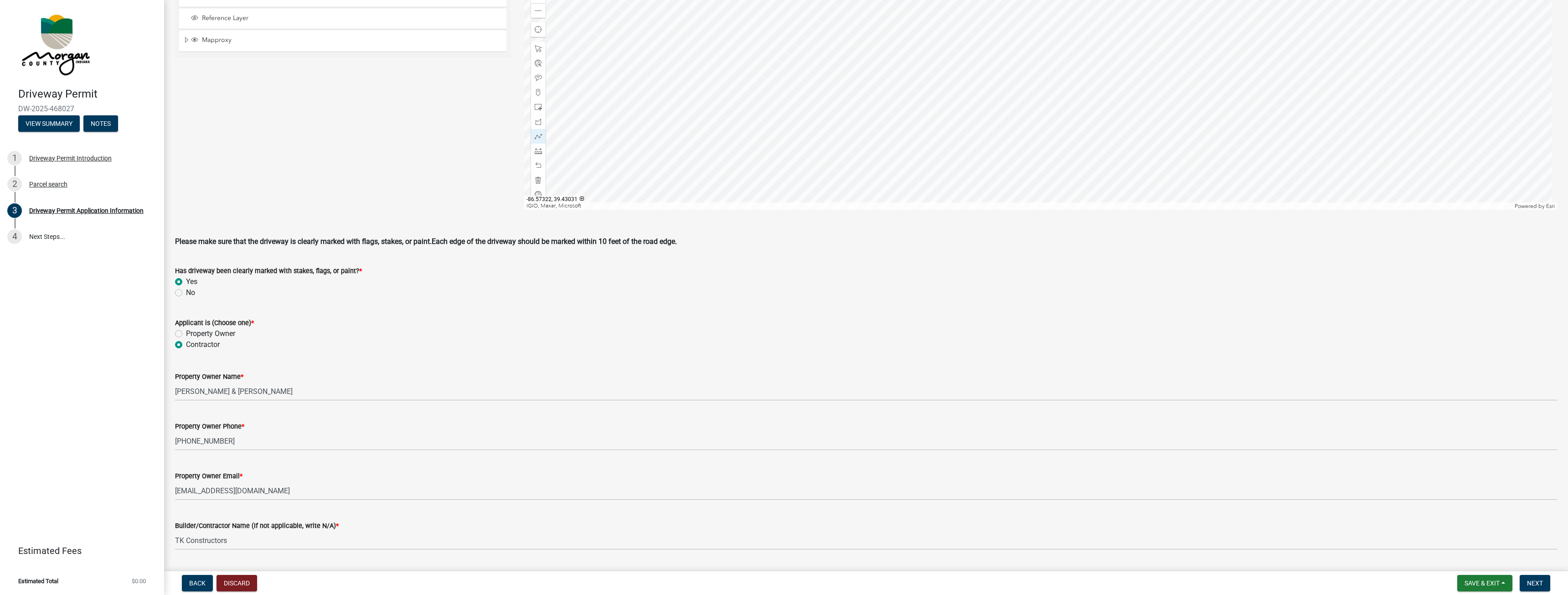
scroll to position [547, 0]
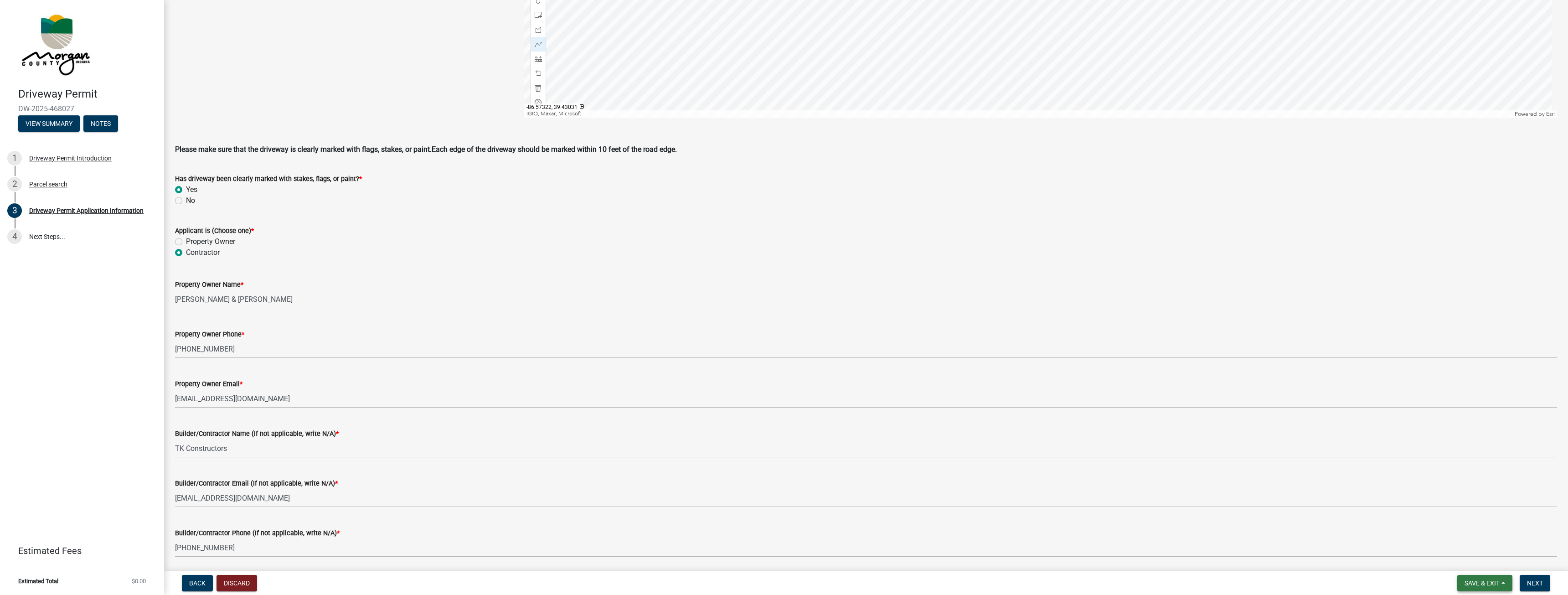
click at [1491, 583] on span "Save & Exit" at bounding box center [1482, 583] width 35 height 7
click at [1463, 559] on button "Save & Exit" at bounding box center [1476, 560] width 73 height 22
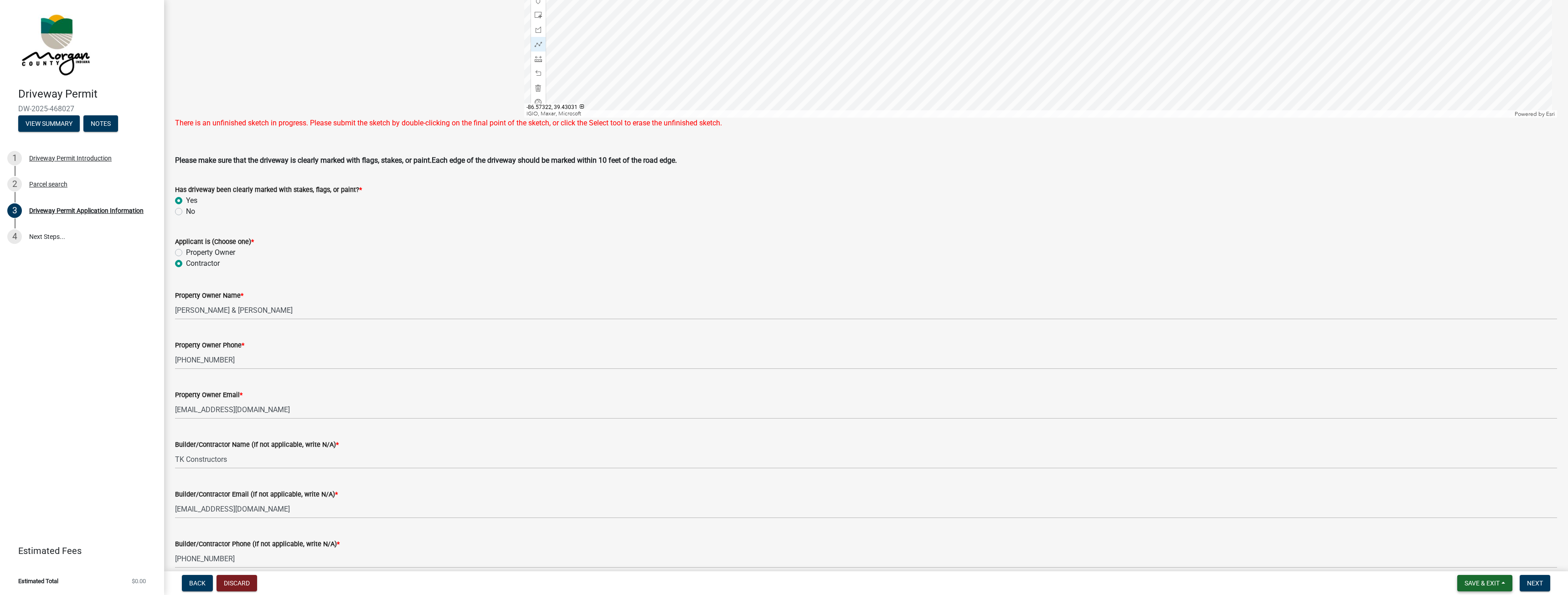
click at [1475, 582] on span "Save & Exit" at bounding box center [1482, 583] width 35 height 7
click at [1455, 539] on button "Save" at bounding box center [1476, 538] width 73 height 22
click at [1483, 582] on span "Save & Exit" at bounding box center [1482, 583] width 35 height 7
click at [1480, 562] on button "Save & Exit" at bounding box center [1476, 560] width 73 height 22
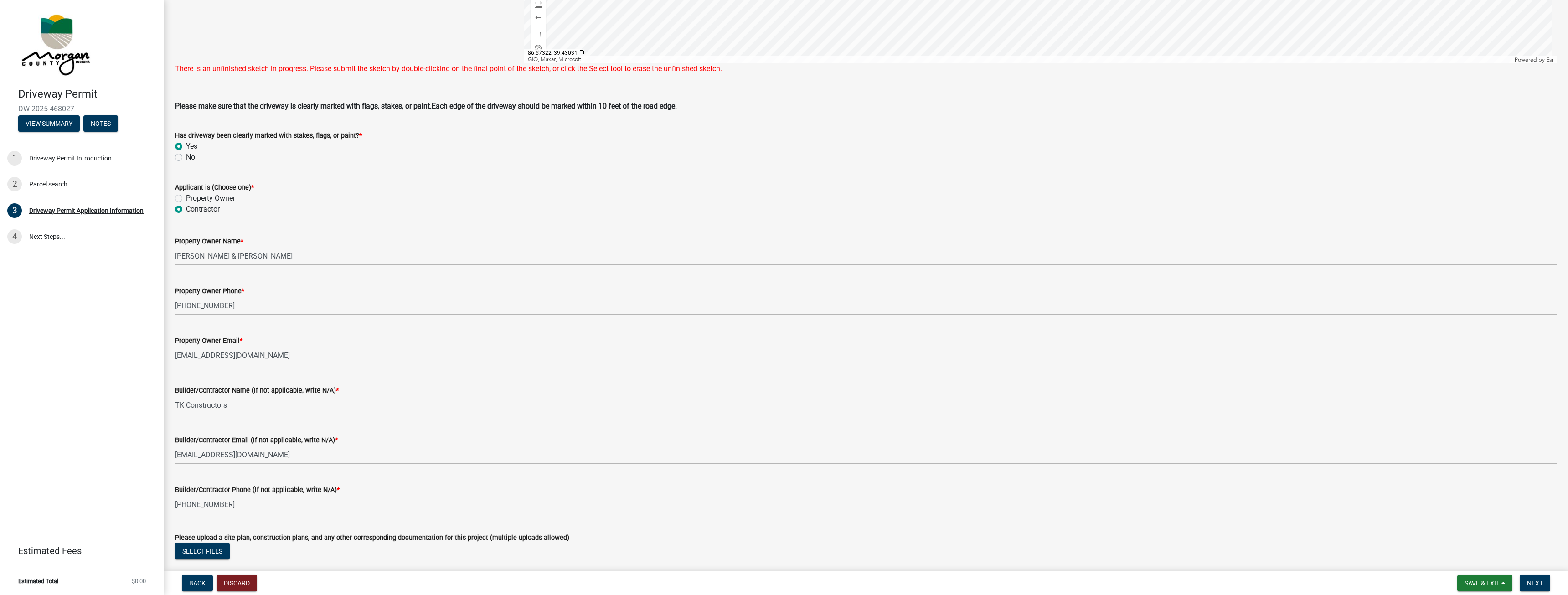
scroll to position [709, 0]
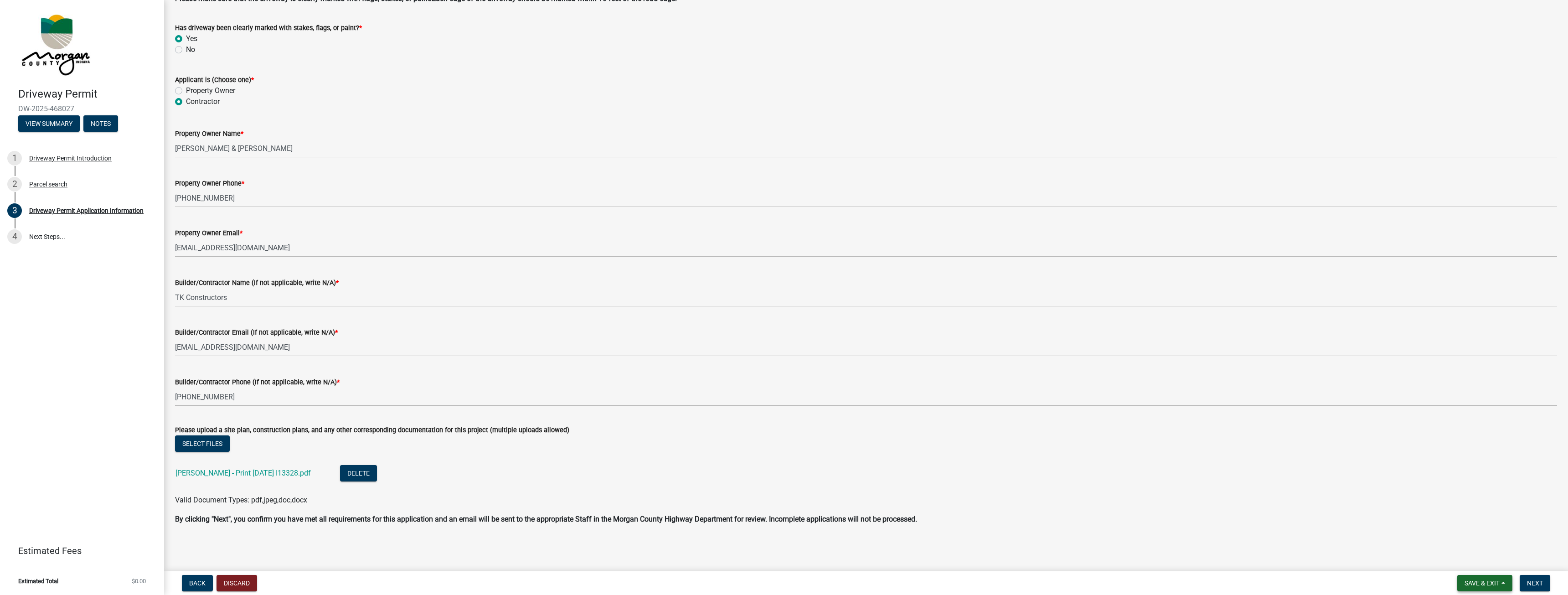
click at [1479, 581] on span "Save & Exit" at bounding box center [1482, 583] width 35 height 7
click at [1483, 558] on button "Save & Exit" at bounding box center [1476, 560] width 73 height 22
